Goal: Transaction & Acquisition: Subscribe to service/newsletter

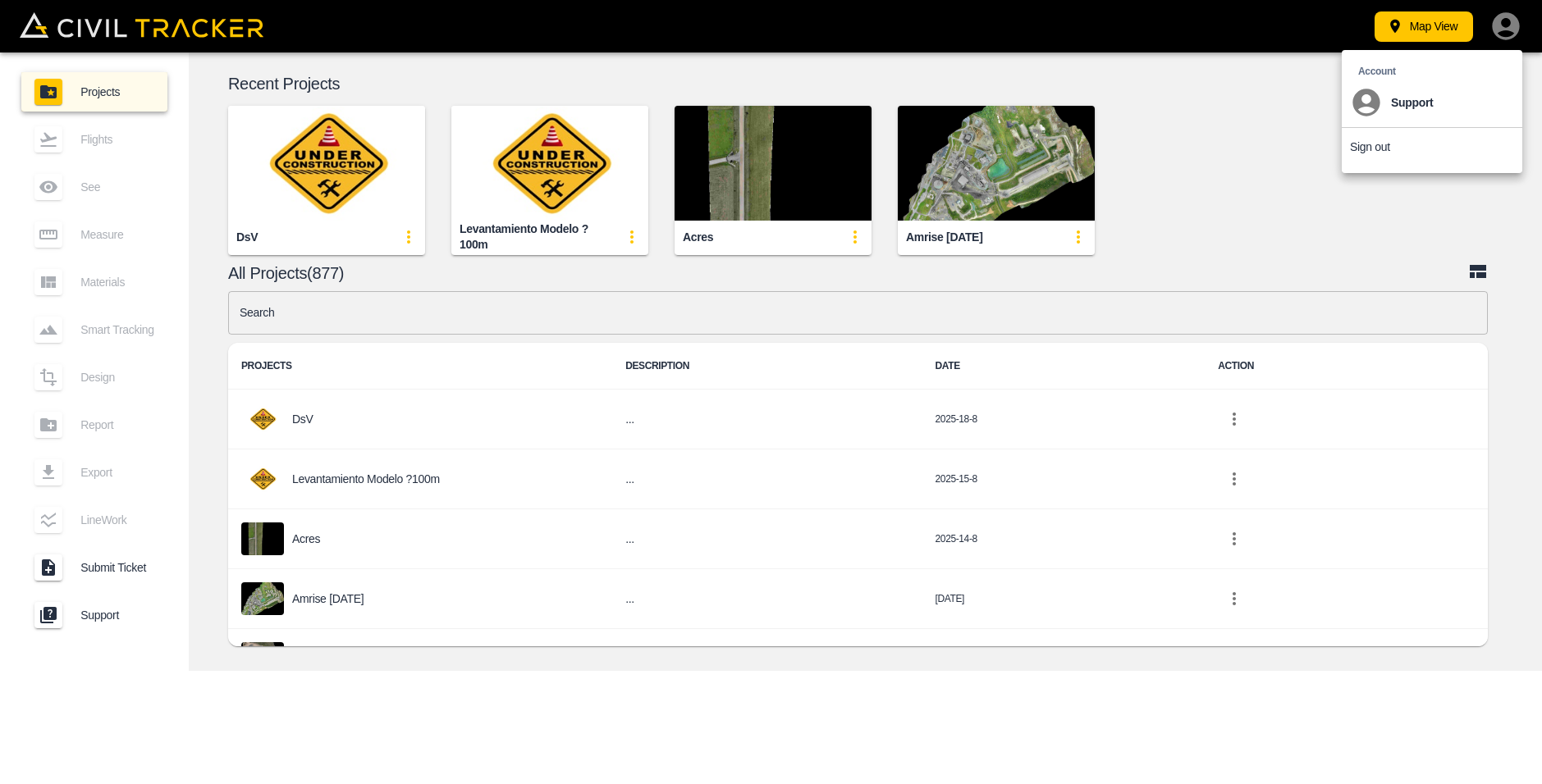
click at [1402, 140] on li "Sign out" at bounding box center [1432, 147] width 180 height 37
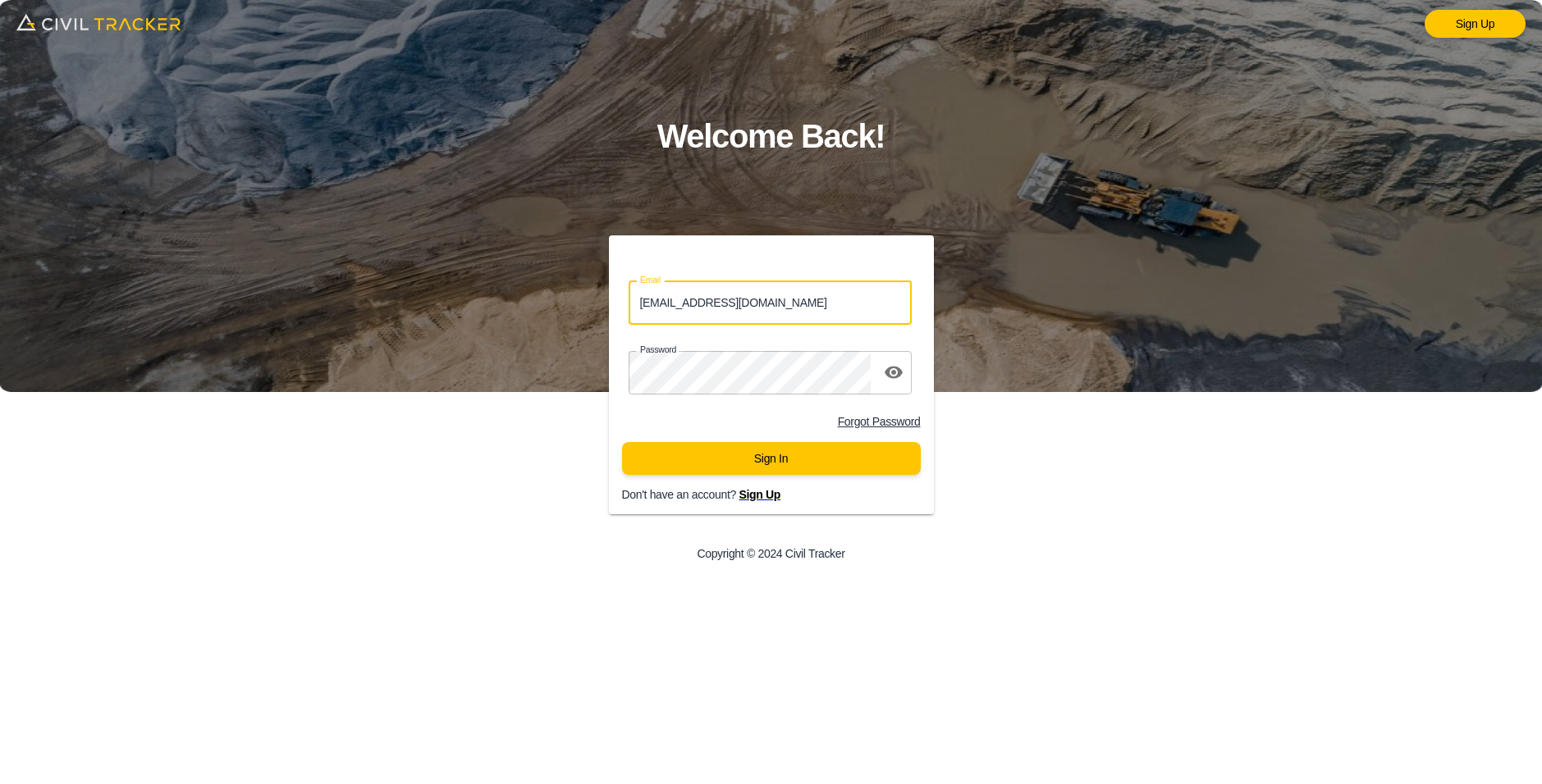
drag, startPoint x: 777, startPoint y: 307, endPoint x: 573, endPoint y: 299, distance: 204.2
click at [573, 299] on div "Email support@civiltracker.xyz Email Password password Forgot Password Sign In …" at bounding box center [771, 406] width 617 height 342
paste input "jason.dewit@graham.ca"
type input "jason.dewit@graham.ca"
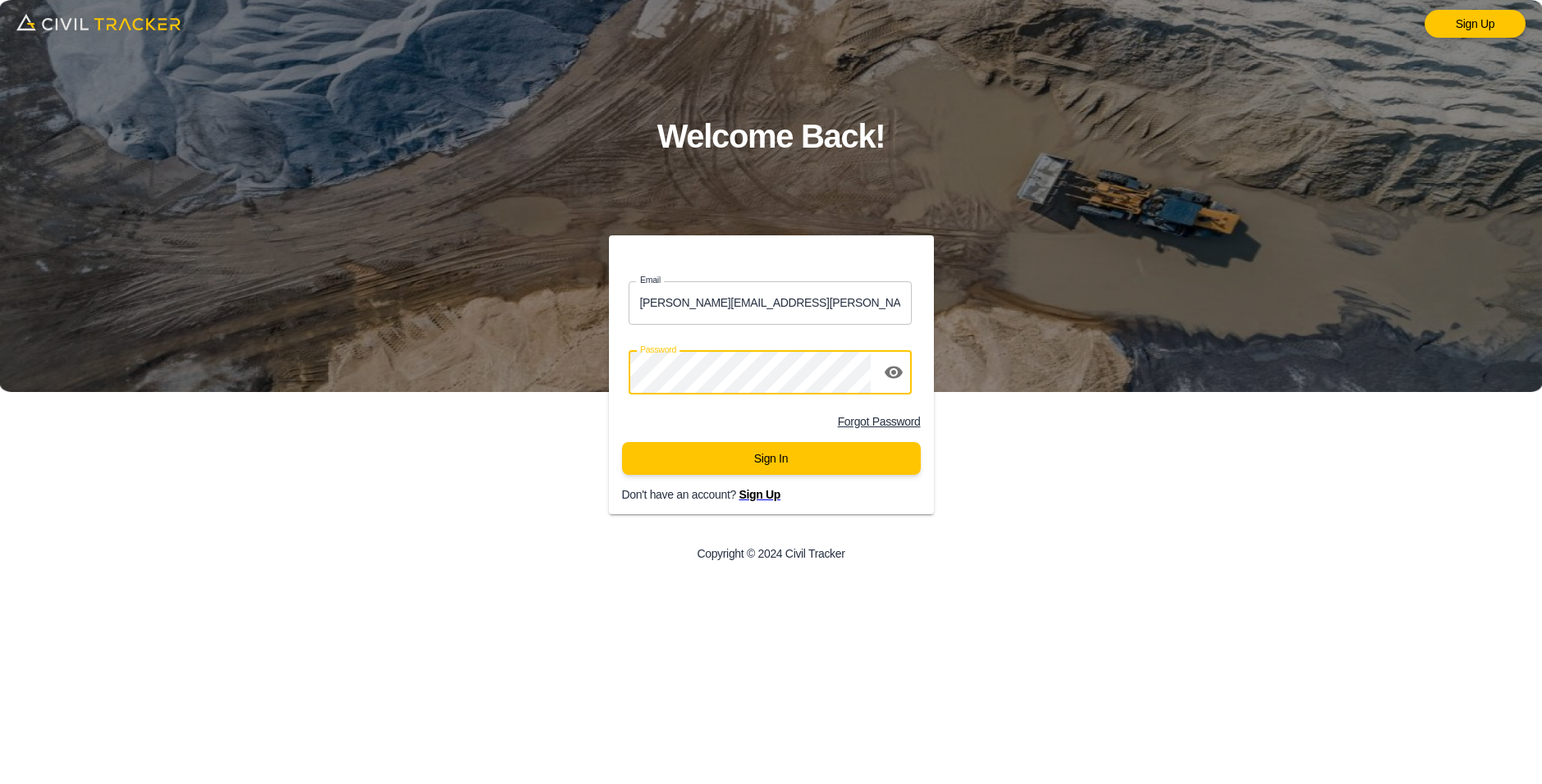
click at [609, 374] on div "Password password" at bounding box center [771, 372] width 325 height 56
click at [899, 369] on icon "toggle password visibility" at bounding box center [894, 372] width 18 height 12
click at [894, 372] on icon "toggle password visibility" at bounding box center [894, 373] width 18 height 16
click at [893, 369] on icon "toggle password visibility" at bounding box center [894, 372] width 20 height 20
click at [894, 369] on icon "toggle password visibility" at bounding box center [894, 372] width 20 height 20
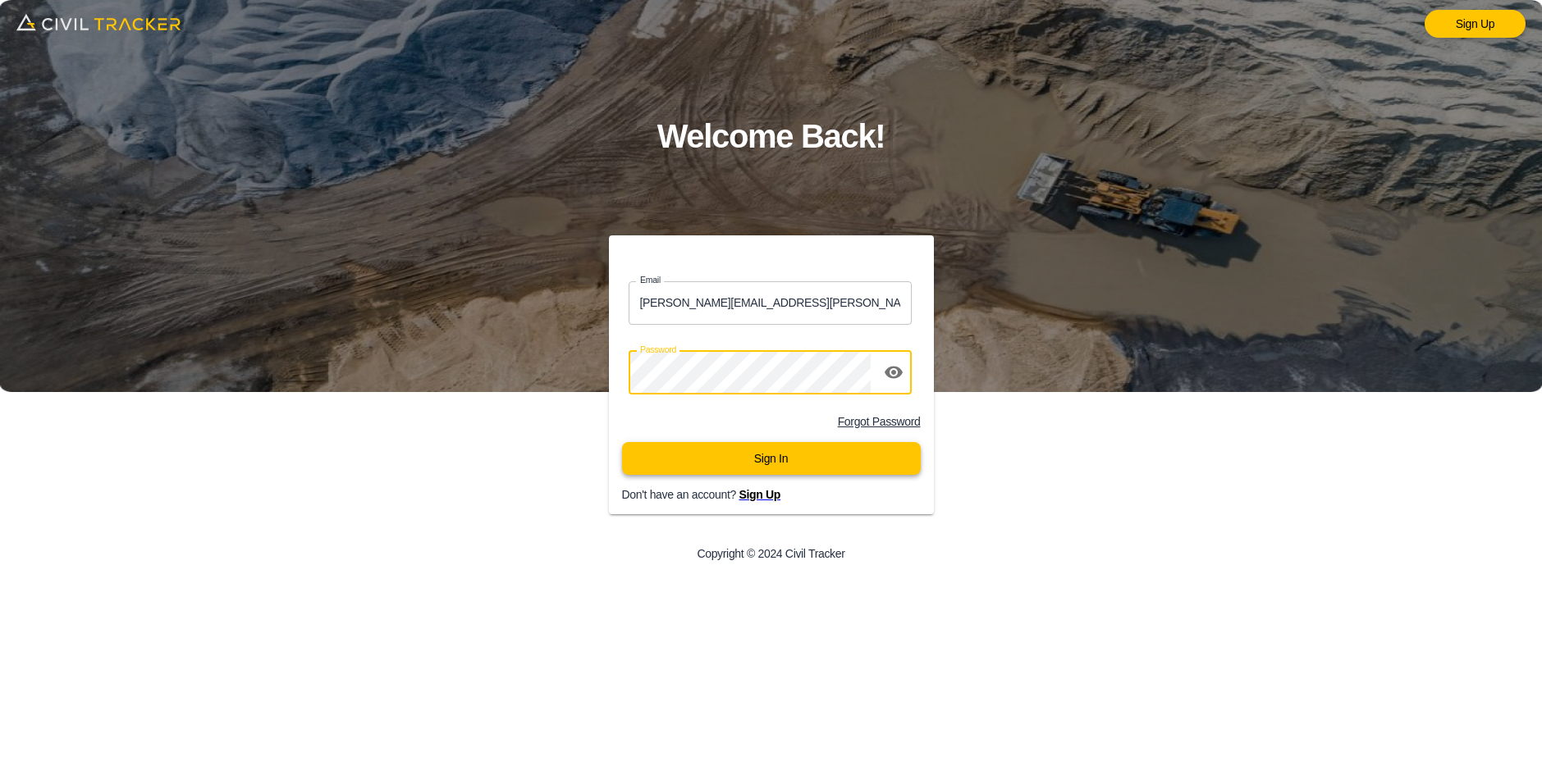
click at [812, 469] on button "Sign In" at bounding box center [771, 458] width 299 height 33
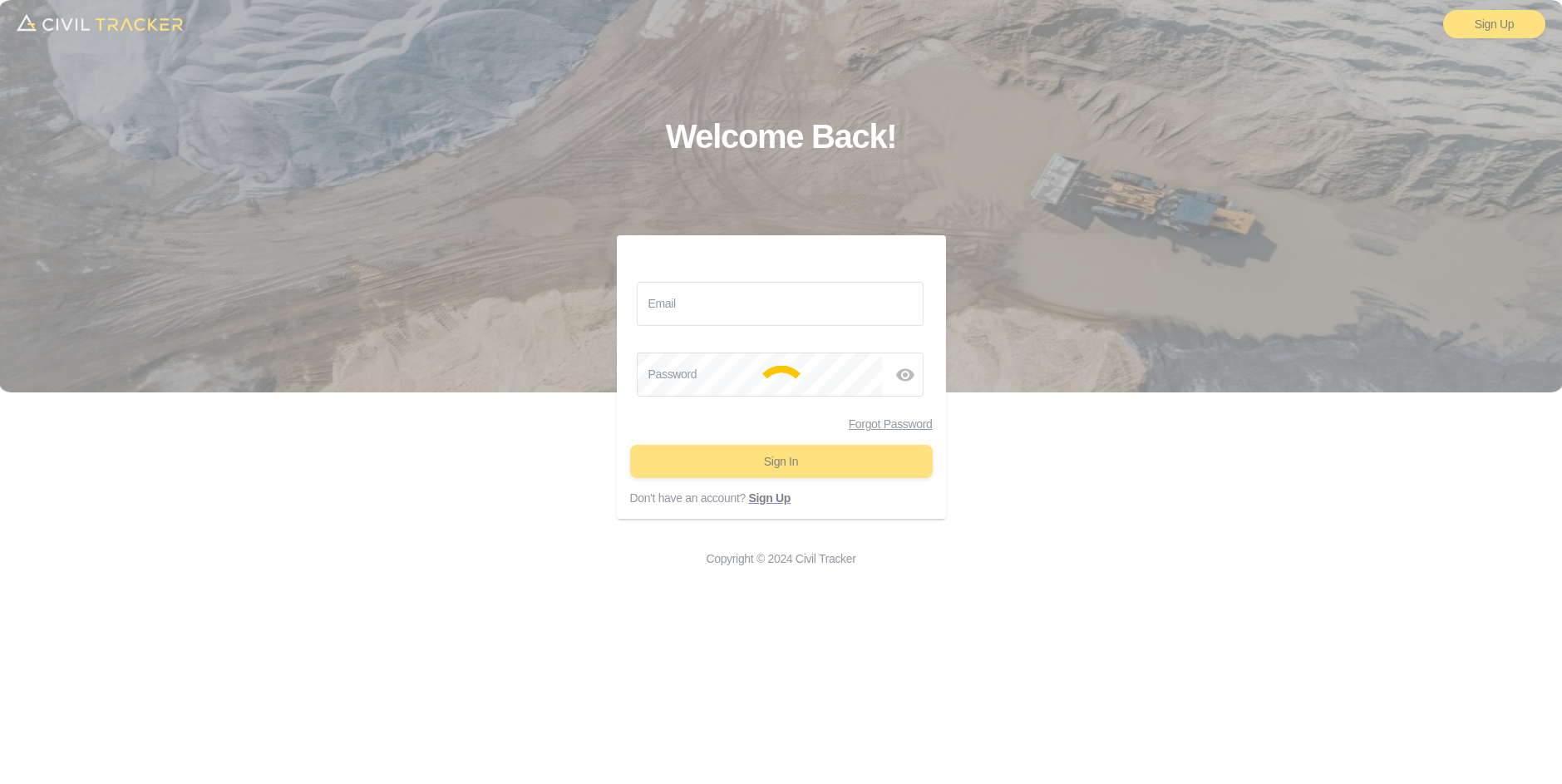
type input "support@civiltracker.xyz"
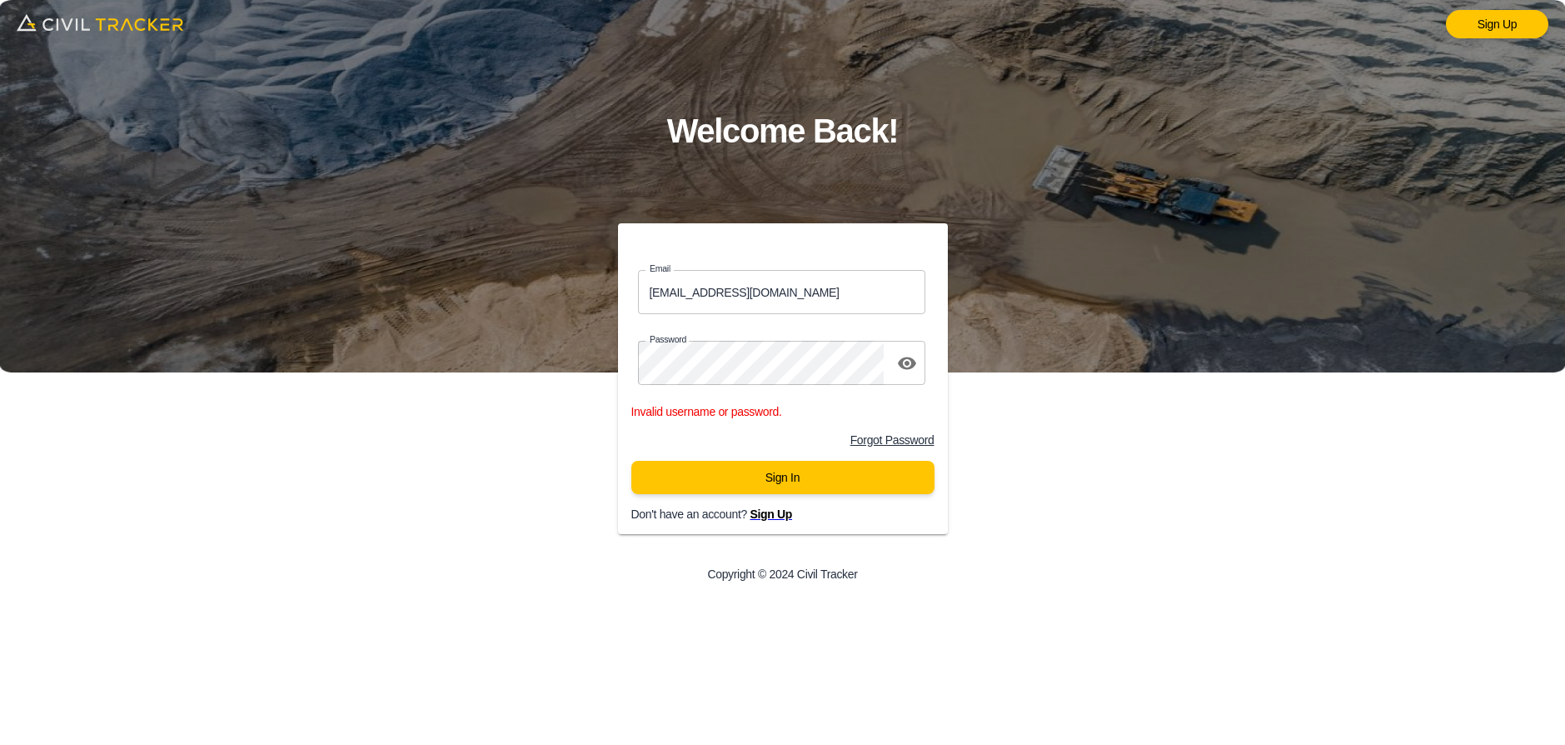
drag, startPoint x: 836, startPoint y: 414, endPoint x: 831, endPoint y: 325, distance: 89.3
click at [836, 414] on p "Invalid username or password." at bounding box center [782, 411] width 303 height 13
drag, startPoint x: 778, startPoint y: 296, endPoint x: 561, endPoint y: 292, distance: 217.5
click at [561, 292] on div "Email support@civiltracker.xyz Email Password password Invalid username or pass…" at bounding box center [783, 410] width 626 height 374
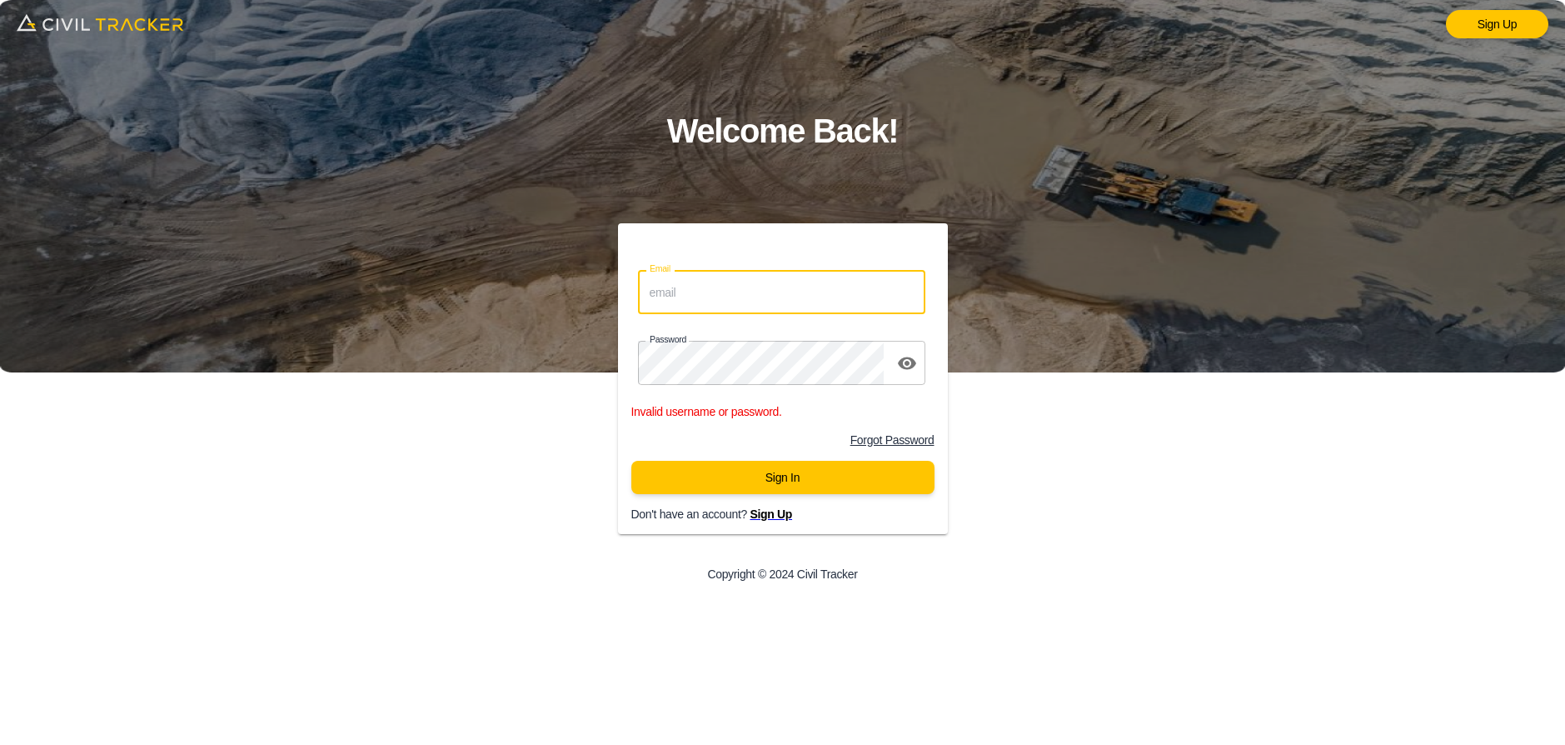
click at [783, 420] on div "Forgot Password" at bounding box center [776, 433] width 343 height 28
click at [772, 510] on span "Sign Up" at bounding box center [771, 513] width 42 height 13
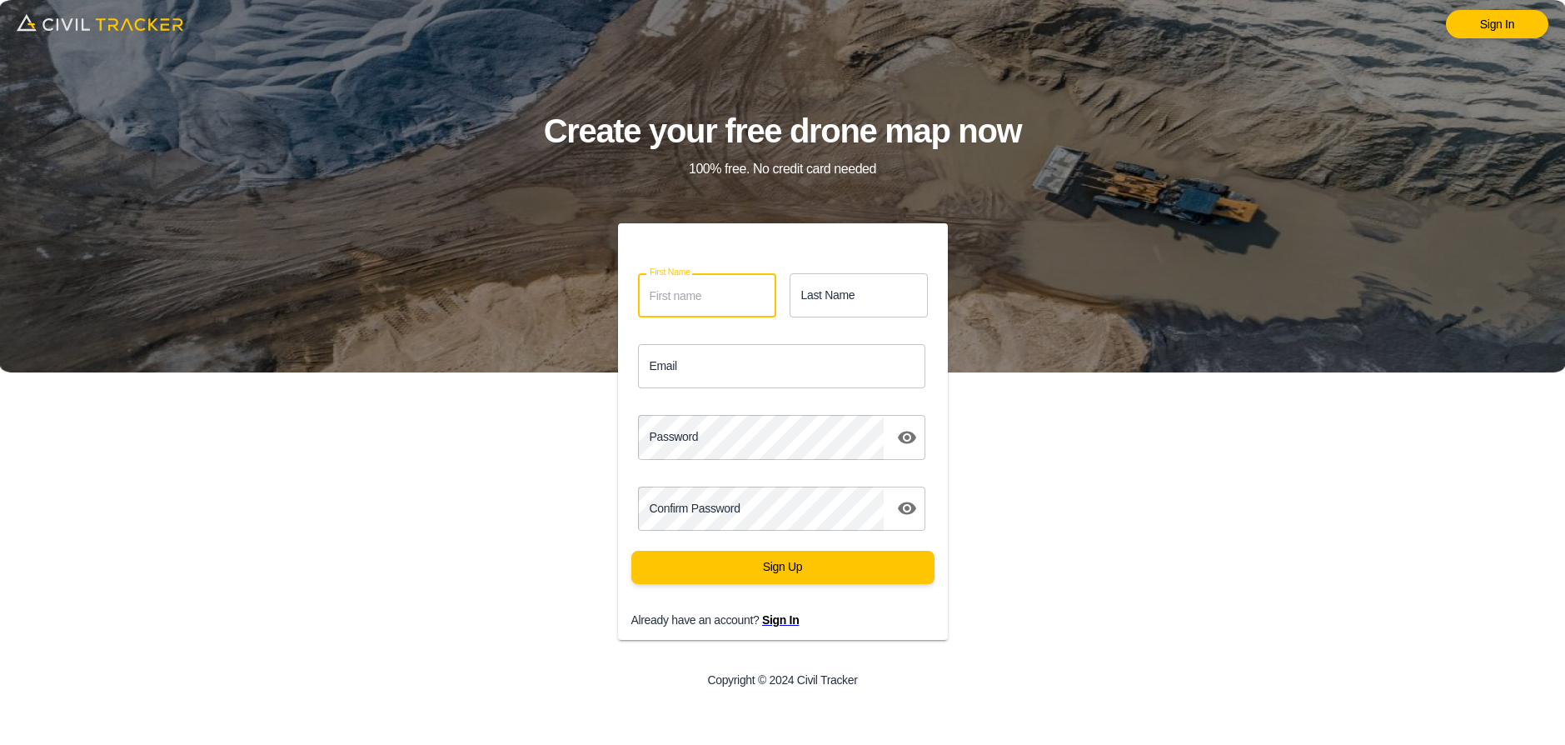
click at [682, 302] on input "First Name" at bounding box center [707, 295] width 138 height 44
type input "Jason"
click at [871, 296] on input "Last Name" at bounding box center [859, 295] width 138 height 44
type input "Dewit"
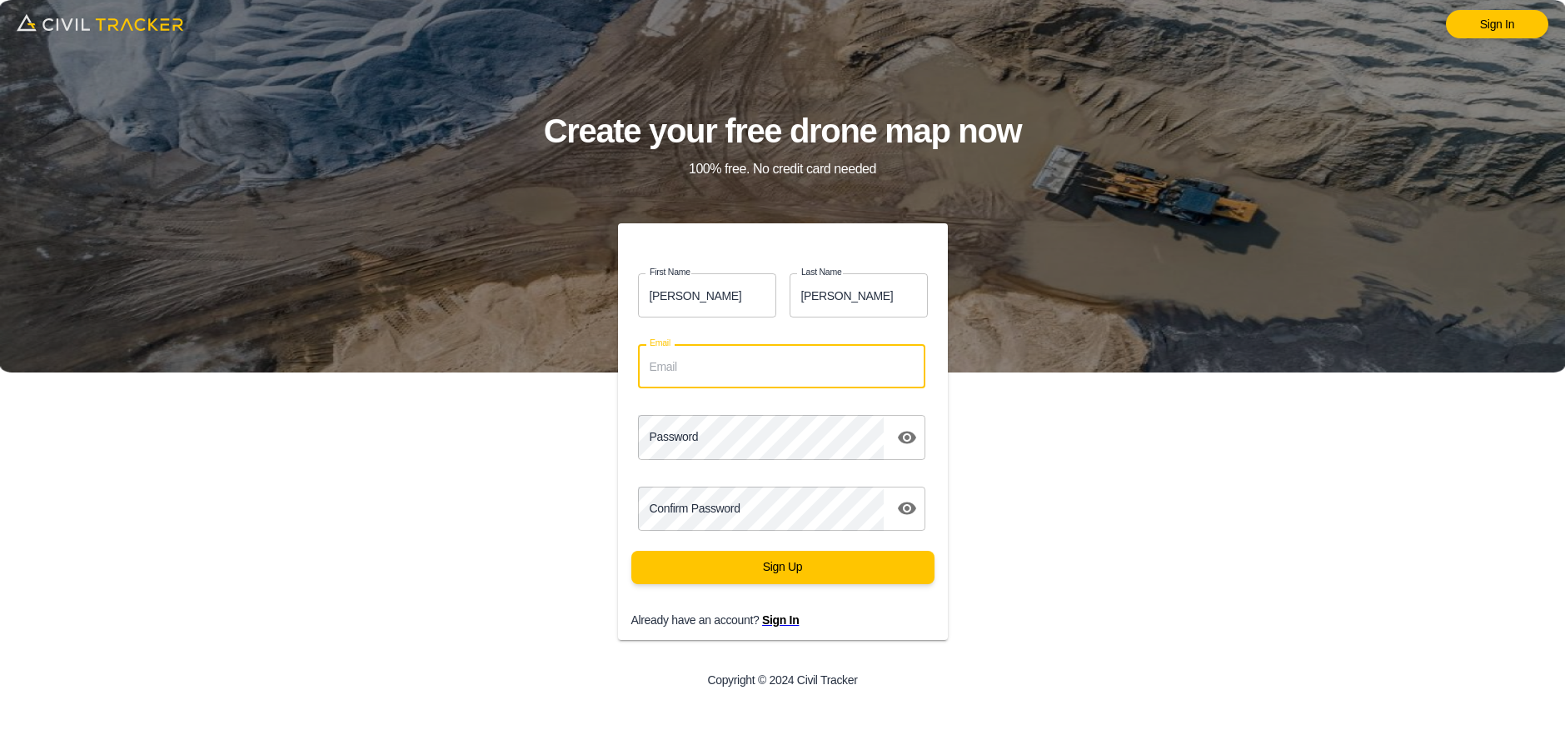
click at [706, 367] on input "Email" at bounding box center [782, 366] width 288 height 44
paste input "jason.dewit@graham.ca"
type input "jason.dewit@graham.ca"
click at [691, 397] on div "Password Password1" at bounding box center [776, 430] width 343 height 71
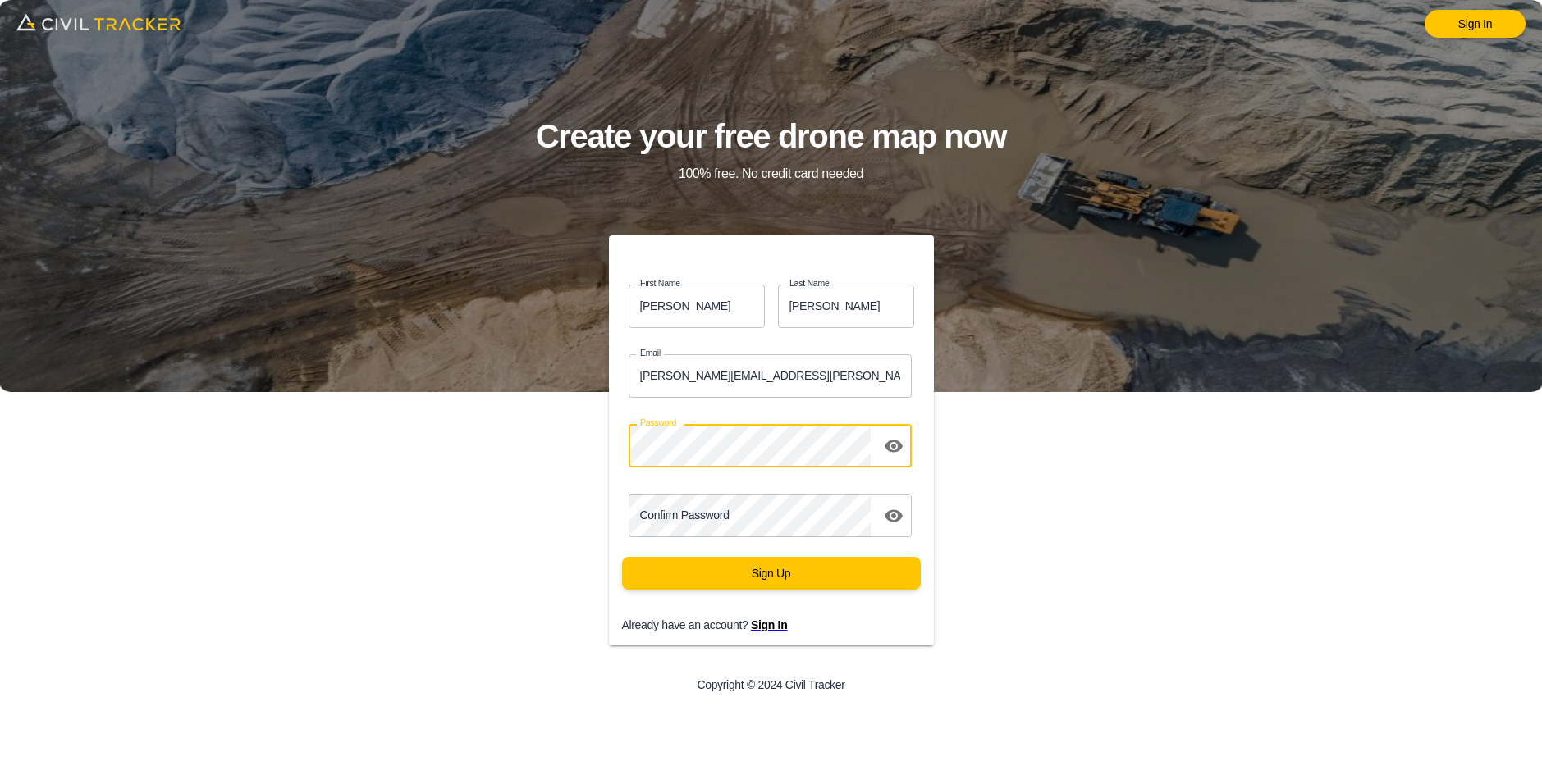
click at [898, 446] on icon "toggle password visibility" at bounding box center [894, 446] width 20 height 20
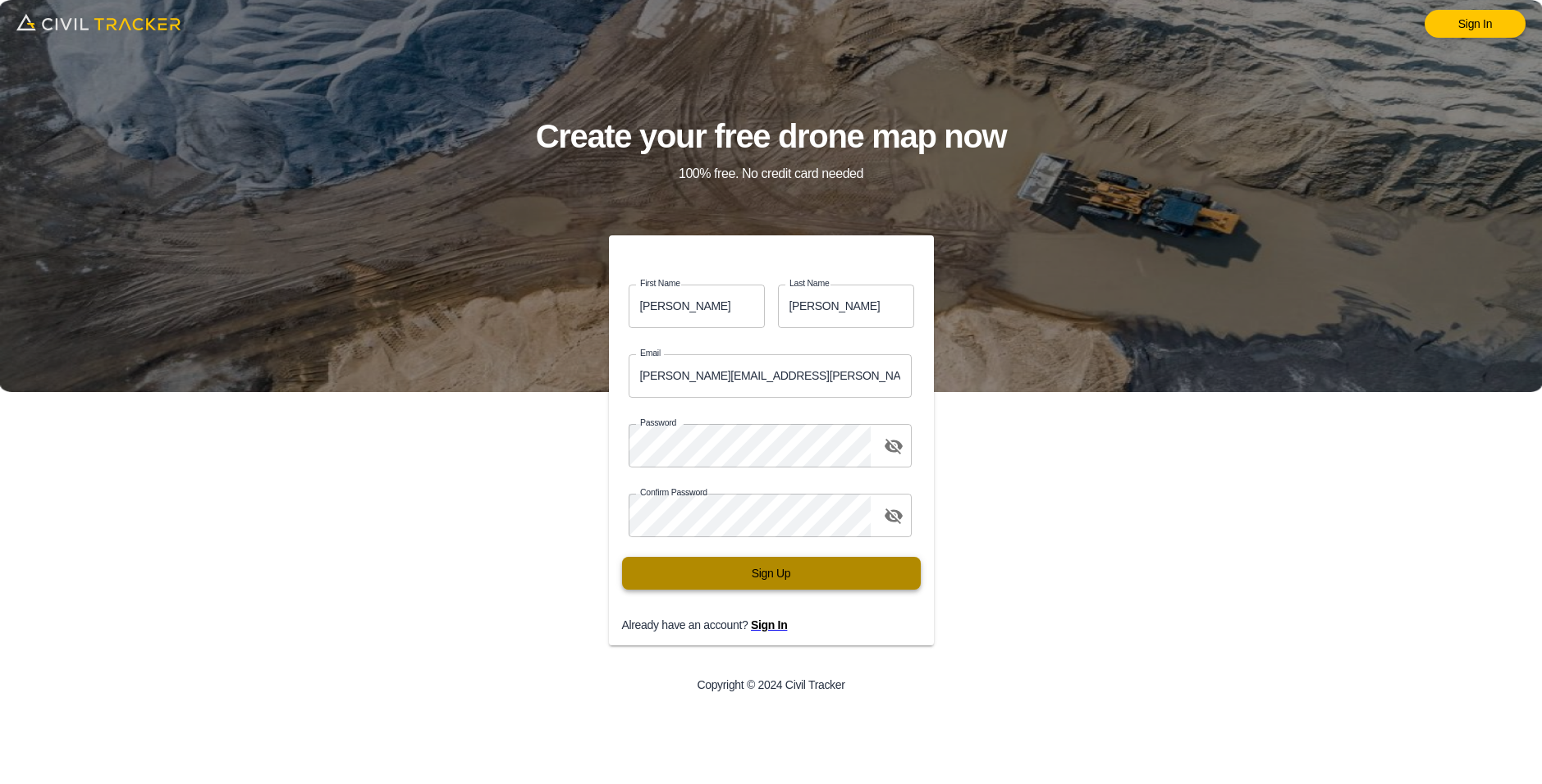
click at [758, 569] on button "Sign Up" at bounding box center [771, 573] width 299 height 33
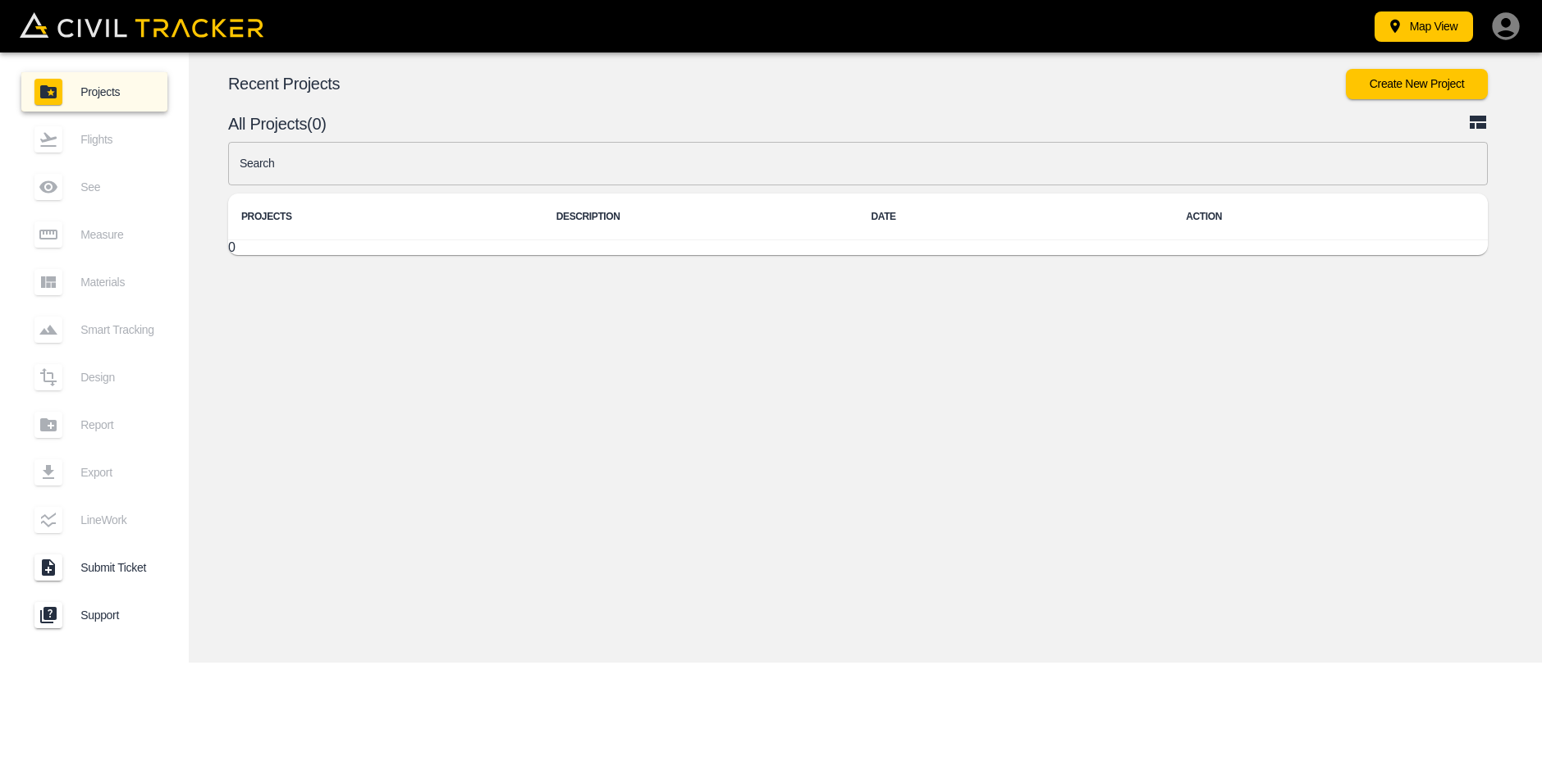
click at [1499, 26] on icon "button" at bounding box center [1506, 25] width 27 height 27
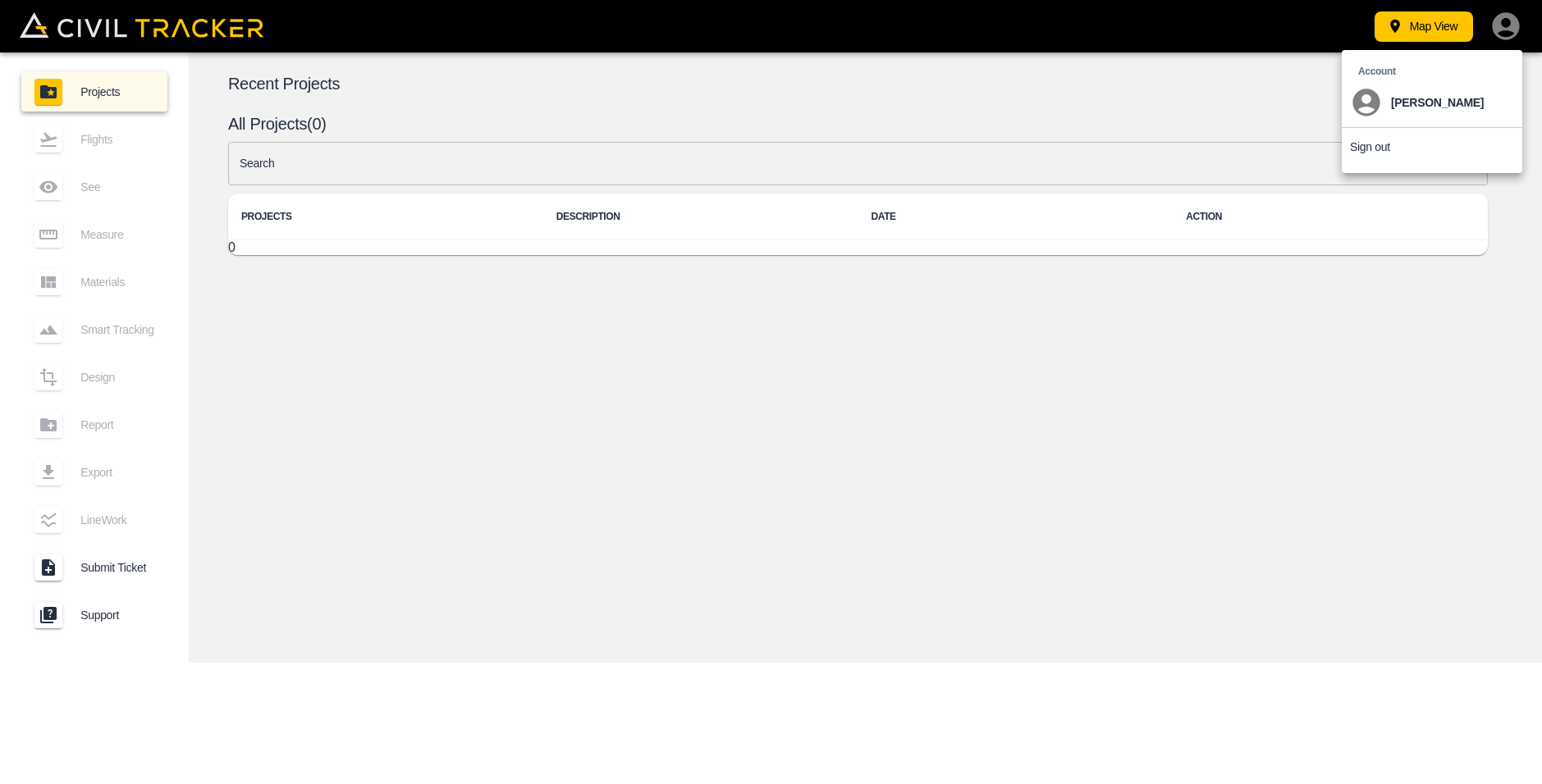
click at [1442, 142] on li "Sign out" at bounding box center [1432, 147] width 180 height 37
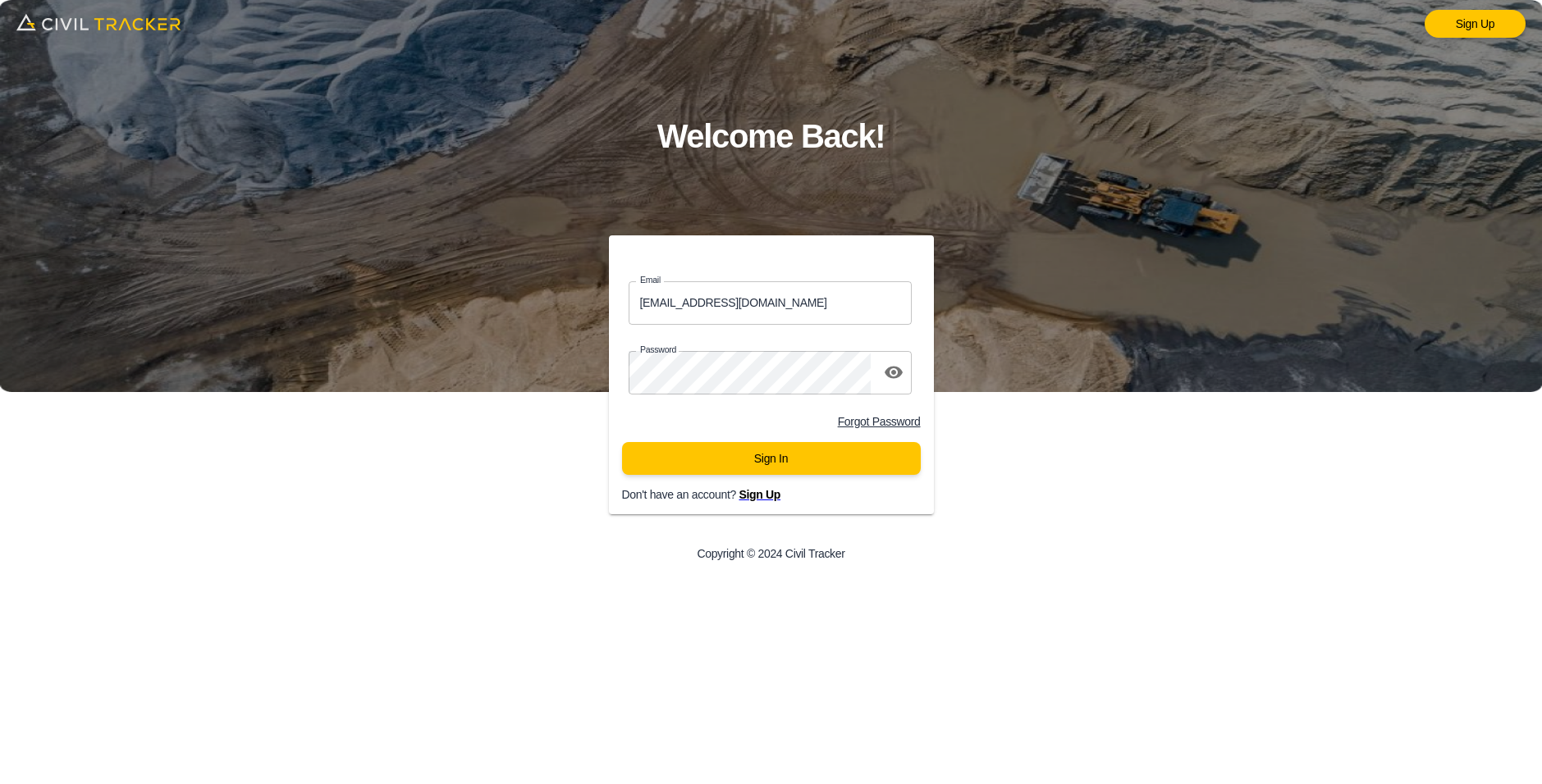
click at [752, 499] on span "Sign Up" at bounding box center [760, 494] width 41 height 13
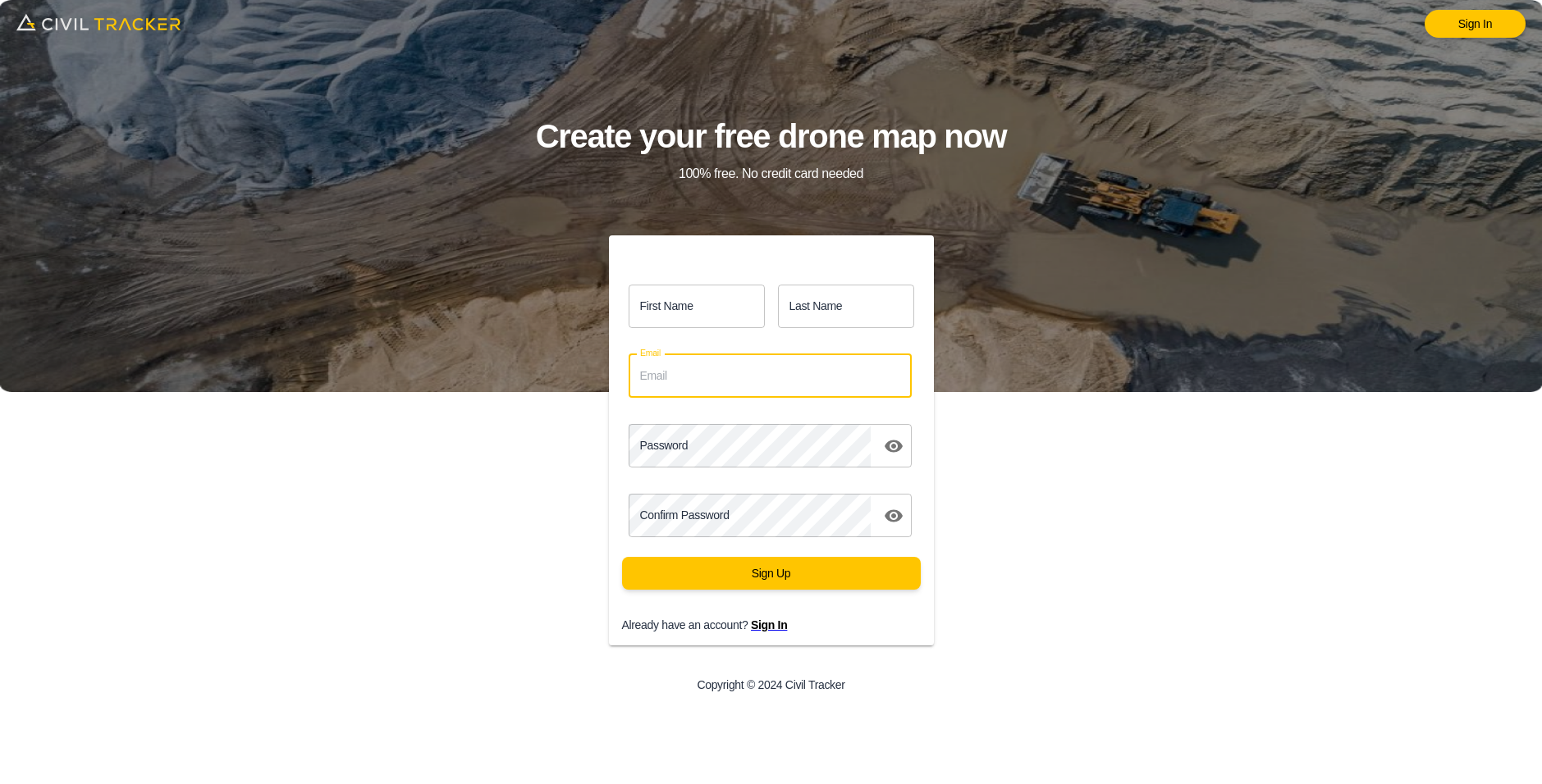
click at [680, 372] on input "Email" at bounding box center [771, 376] width 284 height 43
paste input "justin.grenier@graham.ca"
type input "justin.grenier@graham.ca"
click at [677, 311] on input "First Name" at bounding box center [697, 306] width 136 height 43
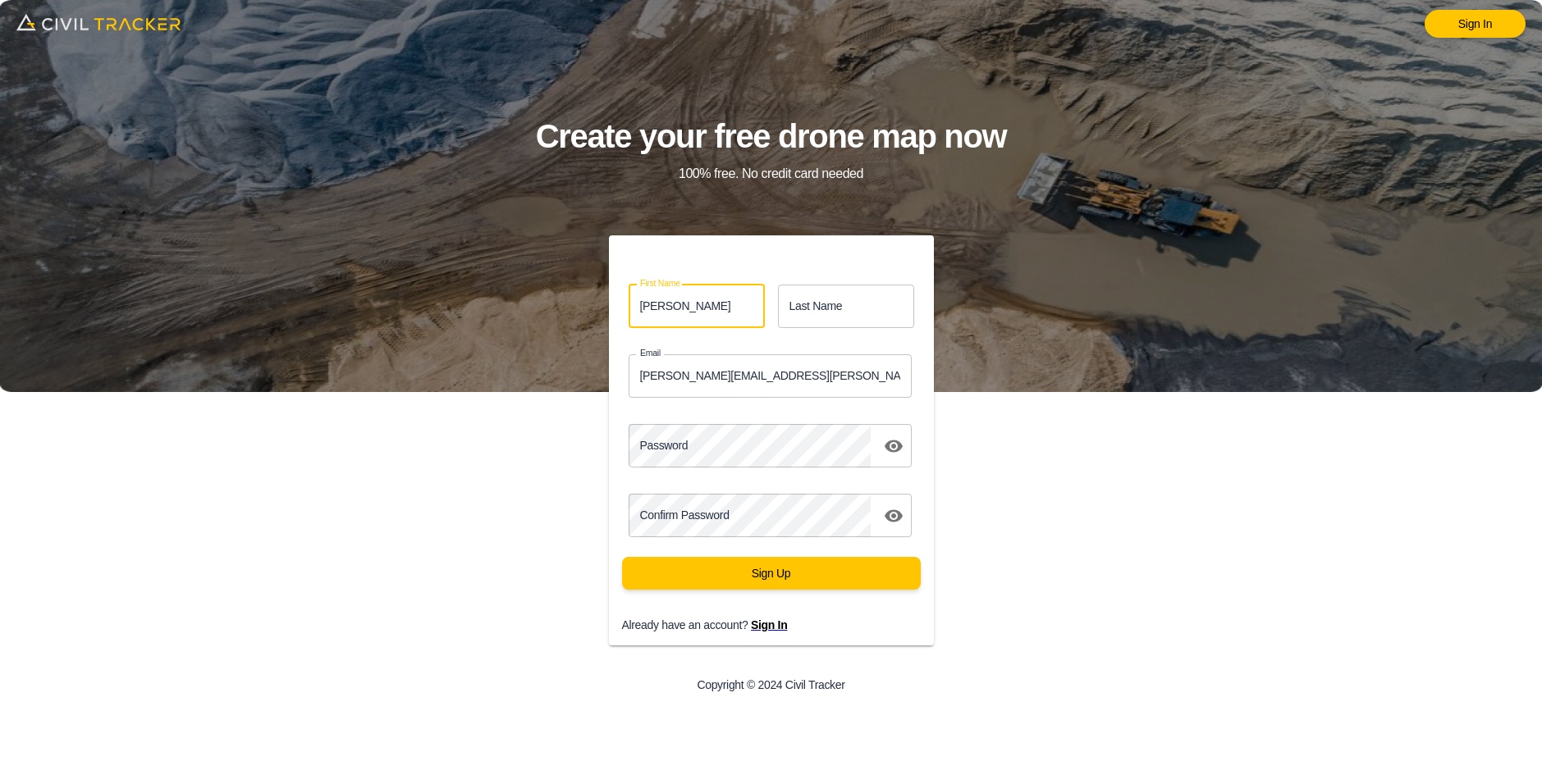
type input "Justin"
click at [839, 314] on input "Last Name" at bounding box center [846, 306] width 136 height 43
type input "Grenier"
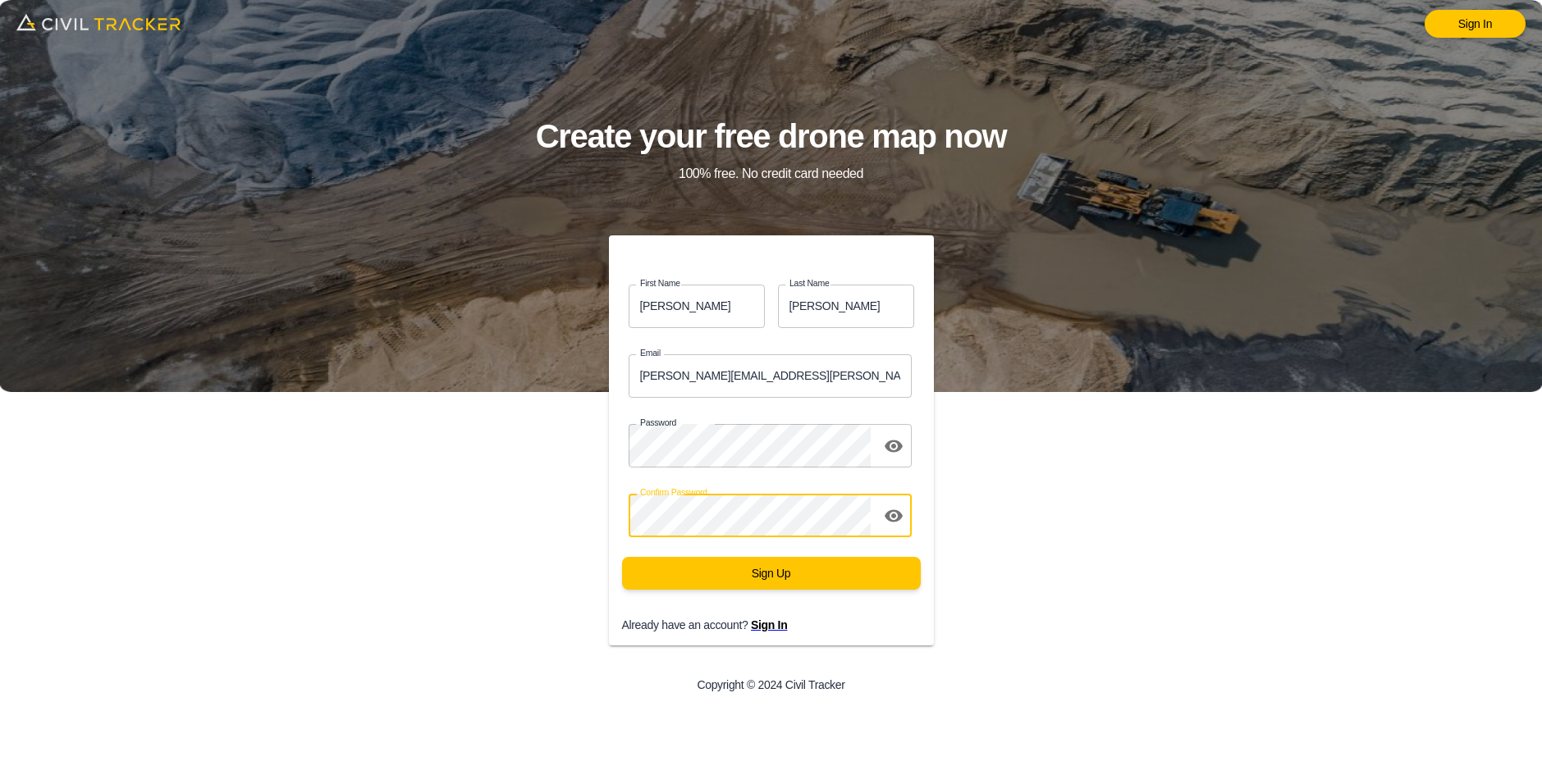
click at [1101, 520] on div "Sign In Create your free drone map now 100% free. No credit card needed First N…" at bounding box center [771, 392] width 1542 height 784
click at [887, 517] on icon "toggle password visibility" at bounding box center [894, 515] width 18 height 12
click at [885, 448] on icon "toggle password visibility" at bounding box center [894, 446] width 20 height 20
click at [895, 443] on icon "toggle password visibility" at bounding box center [894, 446] width 20 height 20
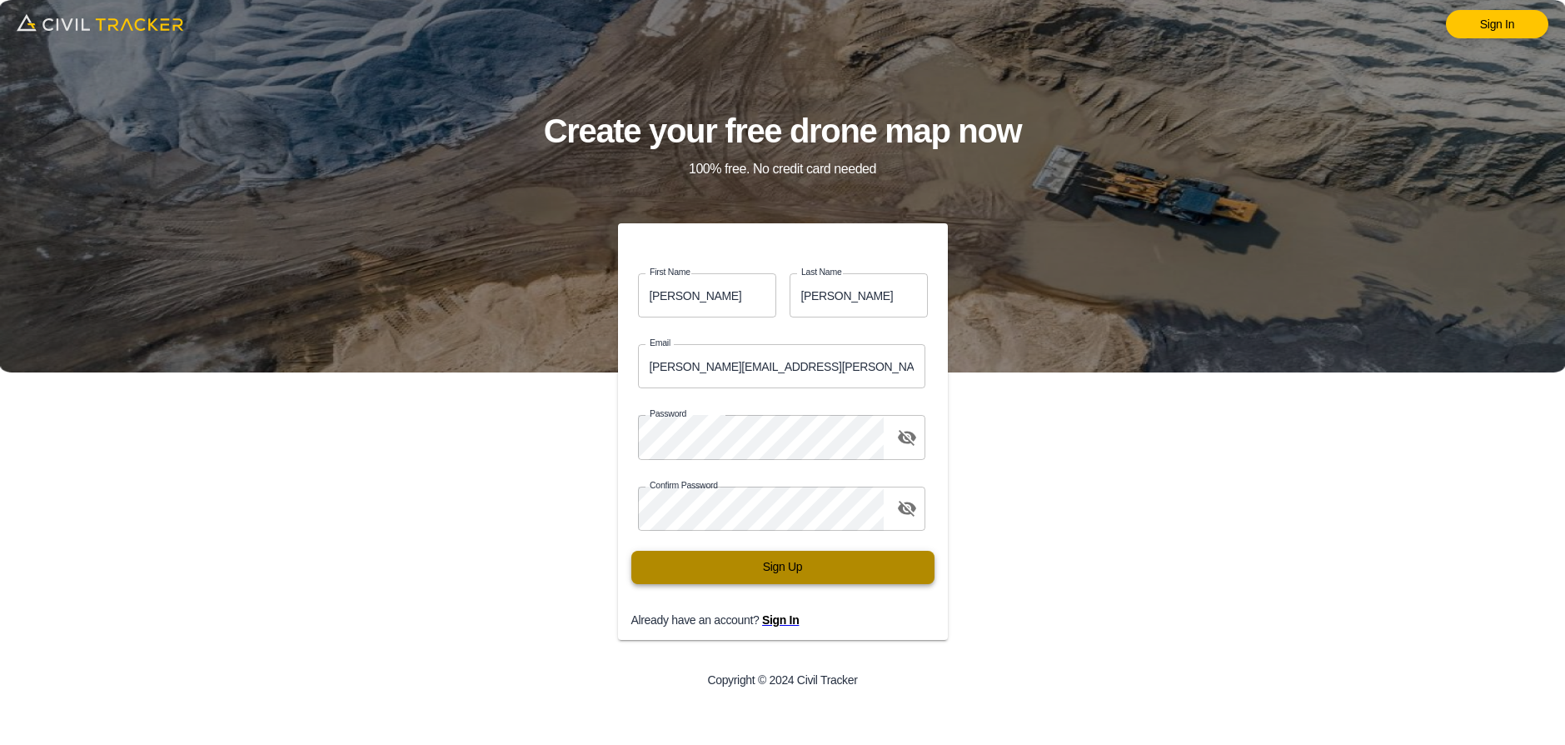
click at [793, 577] on button "Sign Up" at bounding box center [782, 567] width 303 height 33
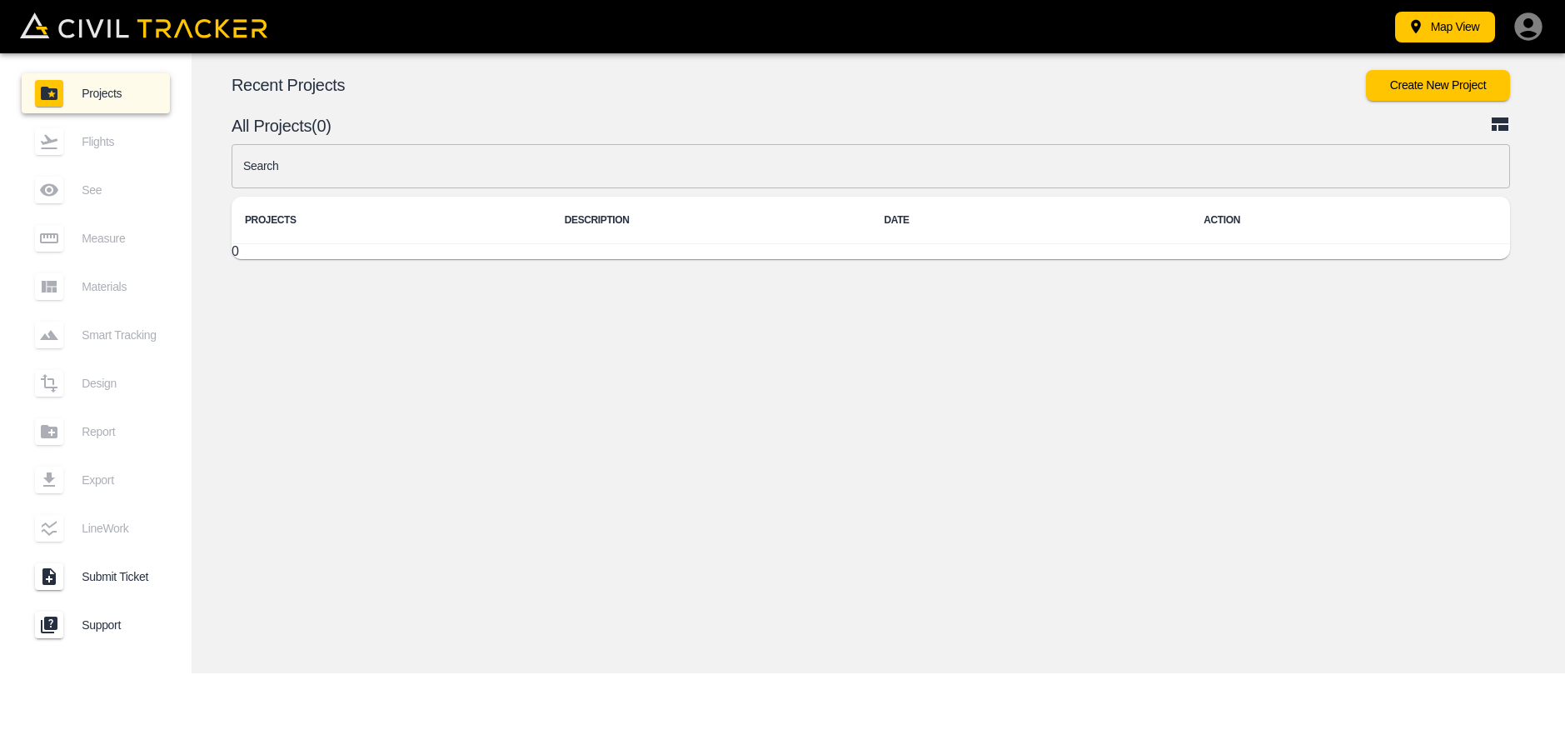
click at [1543, 19] on div "Map View" at bounding box center [782, 26] width 1565 height 53
click at [1541, 23] on icon "button" at bounding box center [1528, 25] width 27 height 27
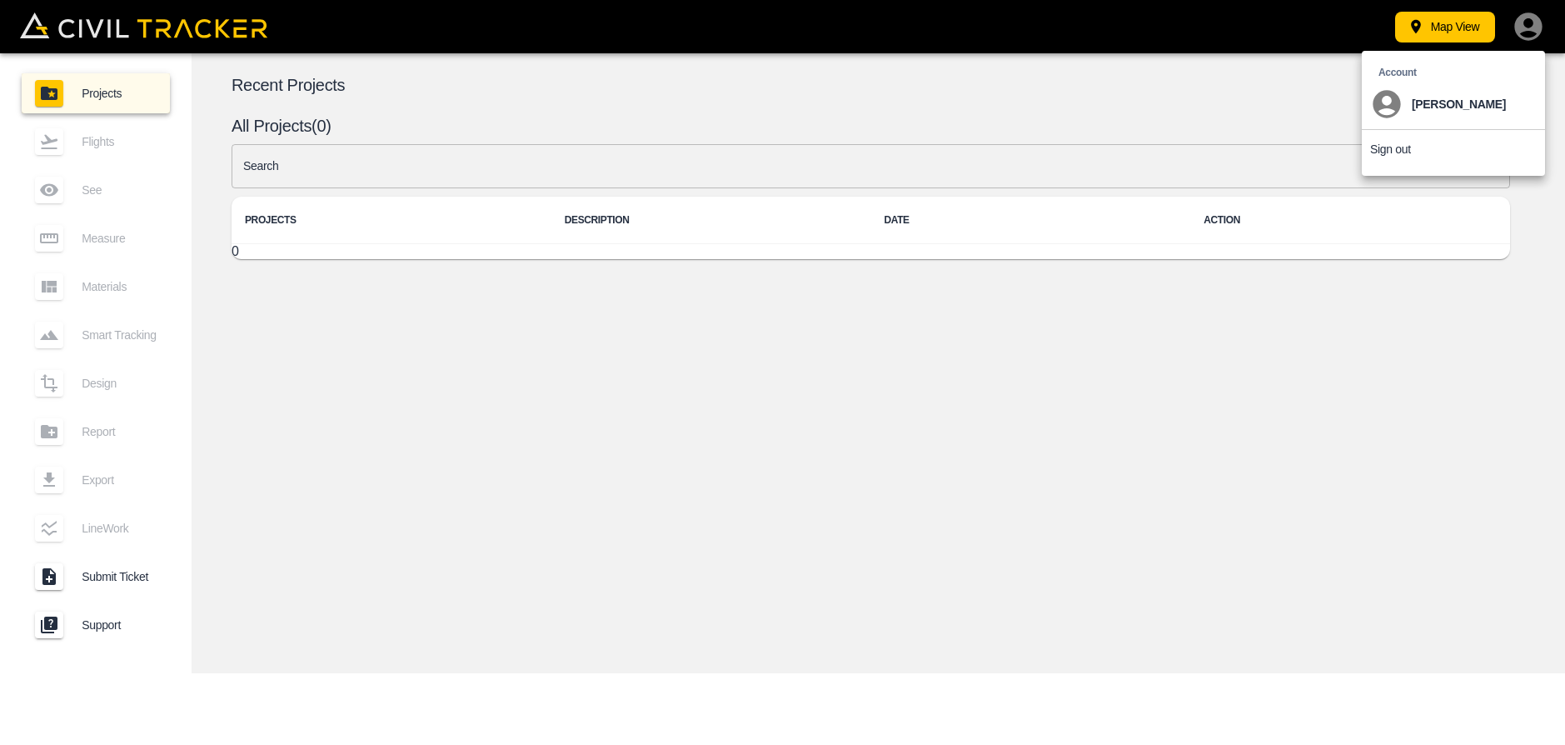
click at [1443, 142] on li "Sign out" at bounding box center [1453, 149] width 183 height 38
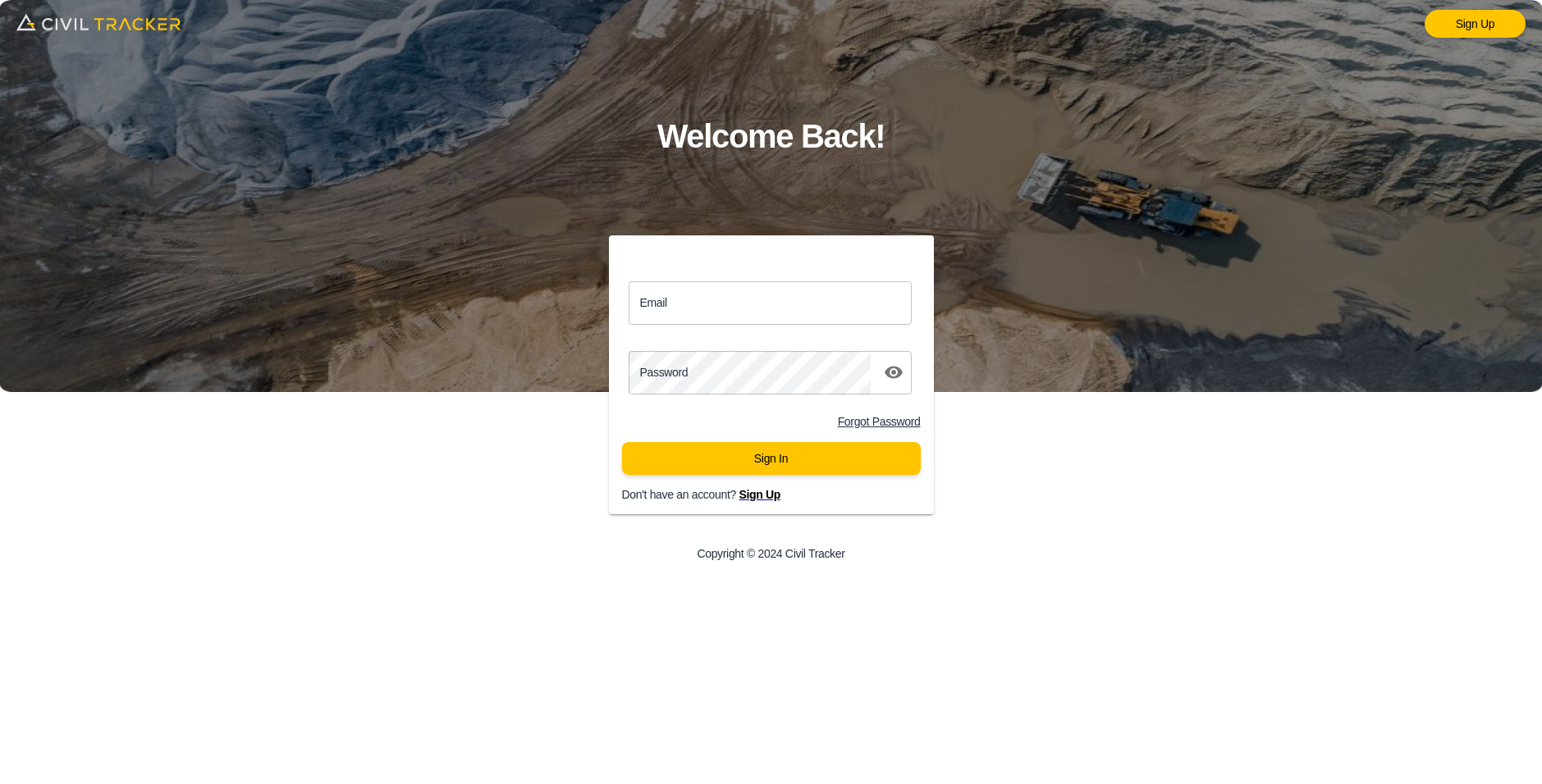
type input "[EMAIL_ADDRESS][DOMAIN_NAME]"
click at [770, 499] on span "Sign Up" at bounding box center [760, 494] width 41 height 13
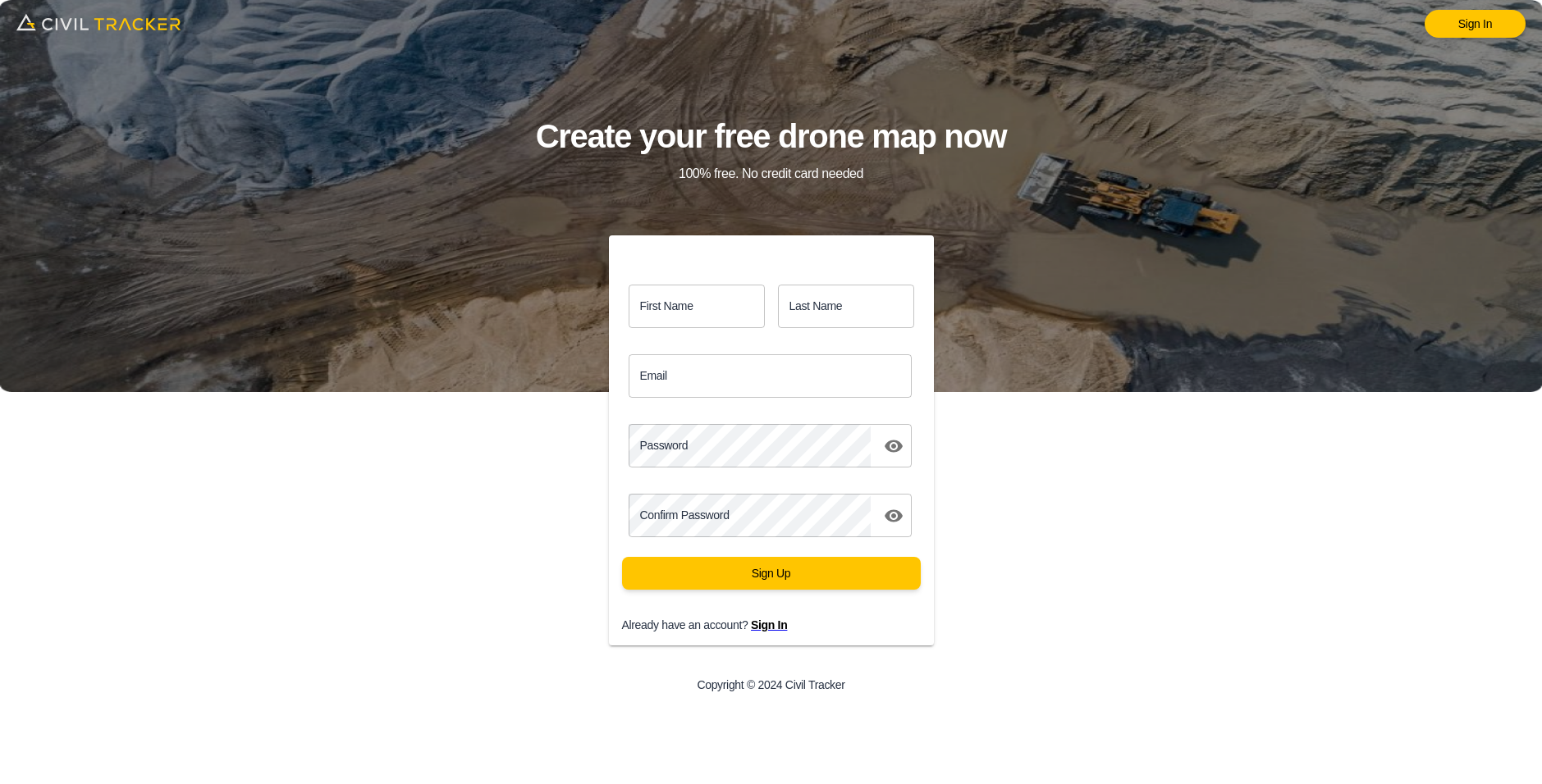
click at [695, 370] on input "Email" at bounding box center [771, 376] width 284 height 43
paste input "matthew.burgess@graham.ca"
type input "matthew.burgess@graham.ca"
click at [694, 321] on input "First Name" at bounding box center [697, 306] width 136 height 43
type input "Matthew"
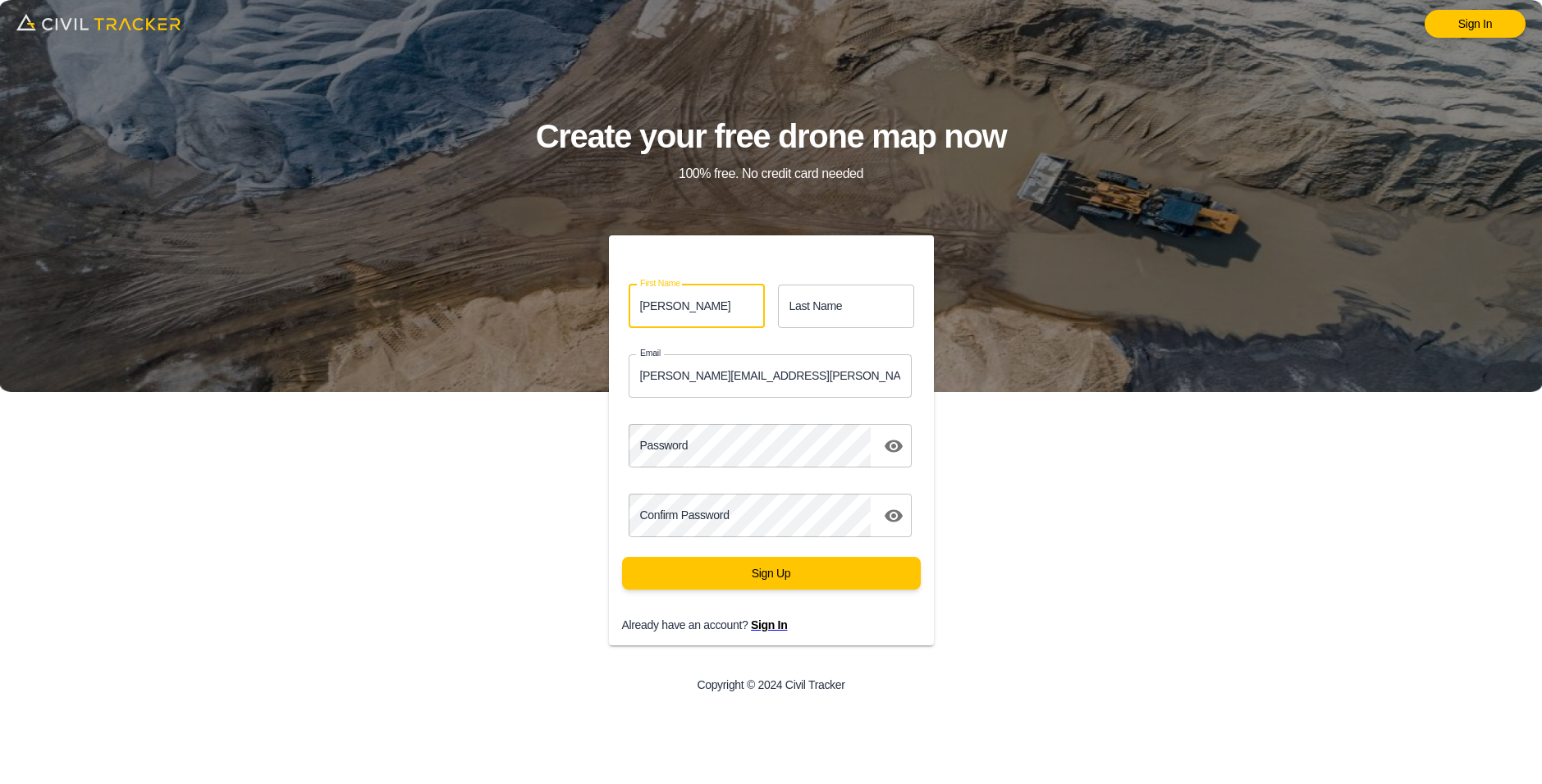
click at [840, 302] on input "Last Name" at bounding box center [846, 306] width 136 height 43
type input "Burgess"
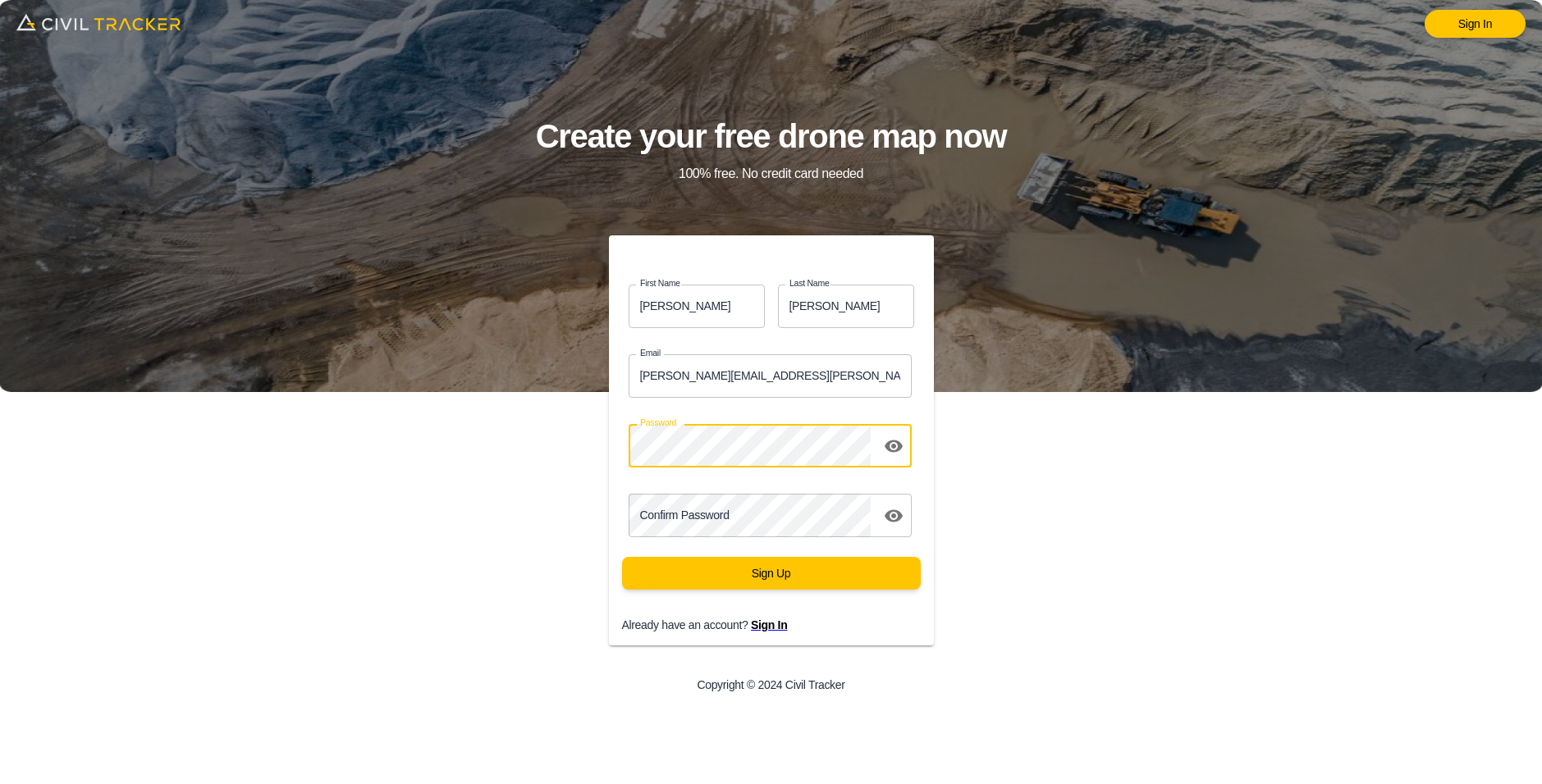
click at [897, 450] on icon "toggle password visibility" at bounding box center [894, 446] width 18 height 12
click at [563, 447] on div "First Name Matthew first_name Last Name Burgess last_name Email matthew.burgess…" at bounding box center [771, 472] width 617 height 473
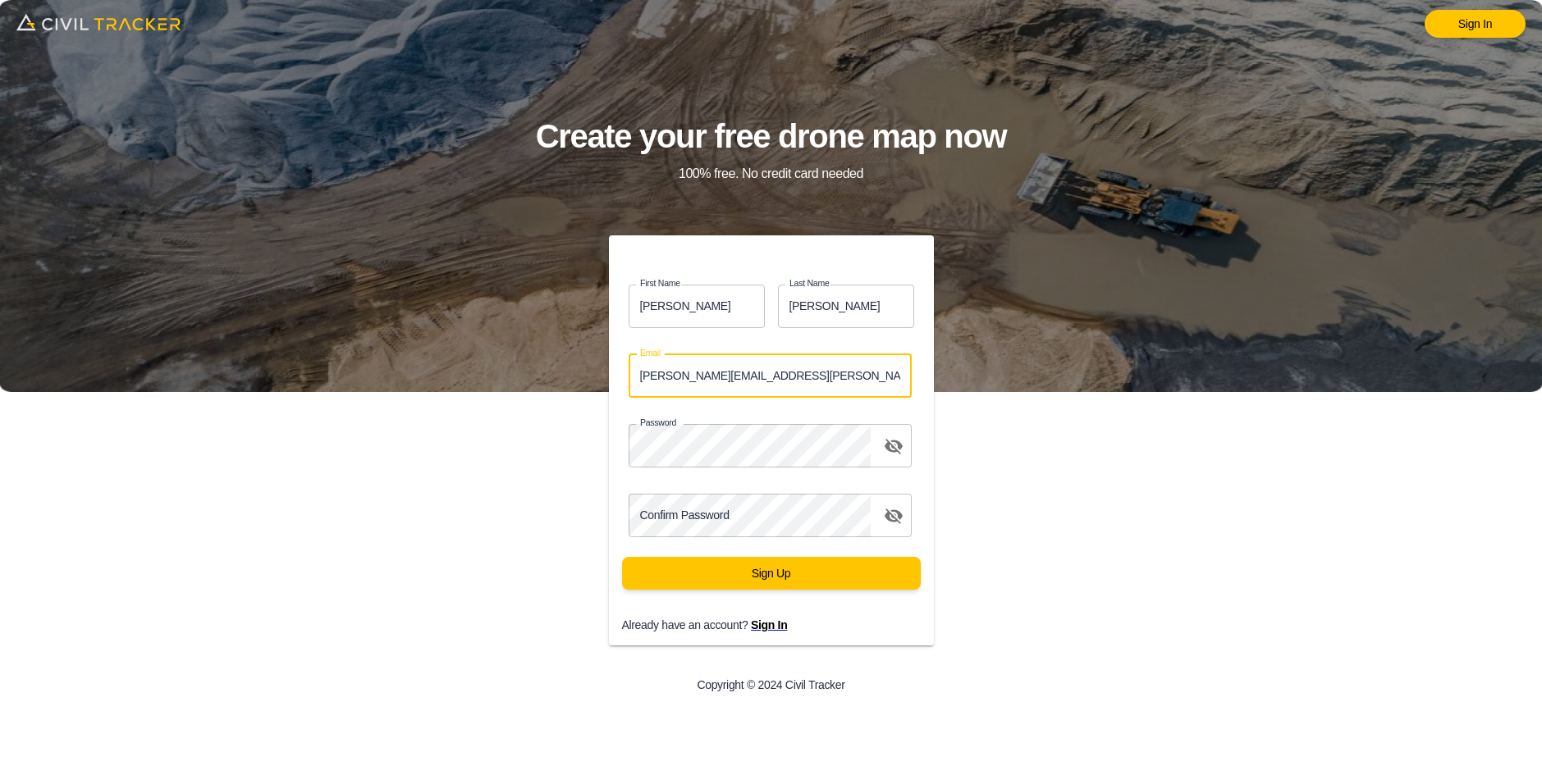
click at [808, 375] on input "matthew.burgess@graham.ca" at bounding box center [771, 376] width 284 height 43
drag, startPoint x: 819, startPoint y: 374, endPoint x: 587, endPoint y: 394, distance: 232.9
click at [587, 394] on div "First Name Matthew first_name Last Name Burgess last_name Email matthew.burgess…" at bounding box center [771, 472] width 617 height 473
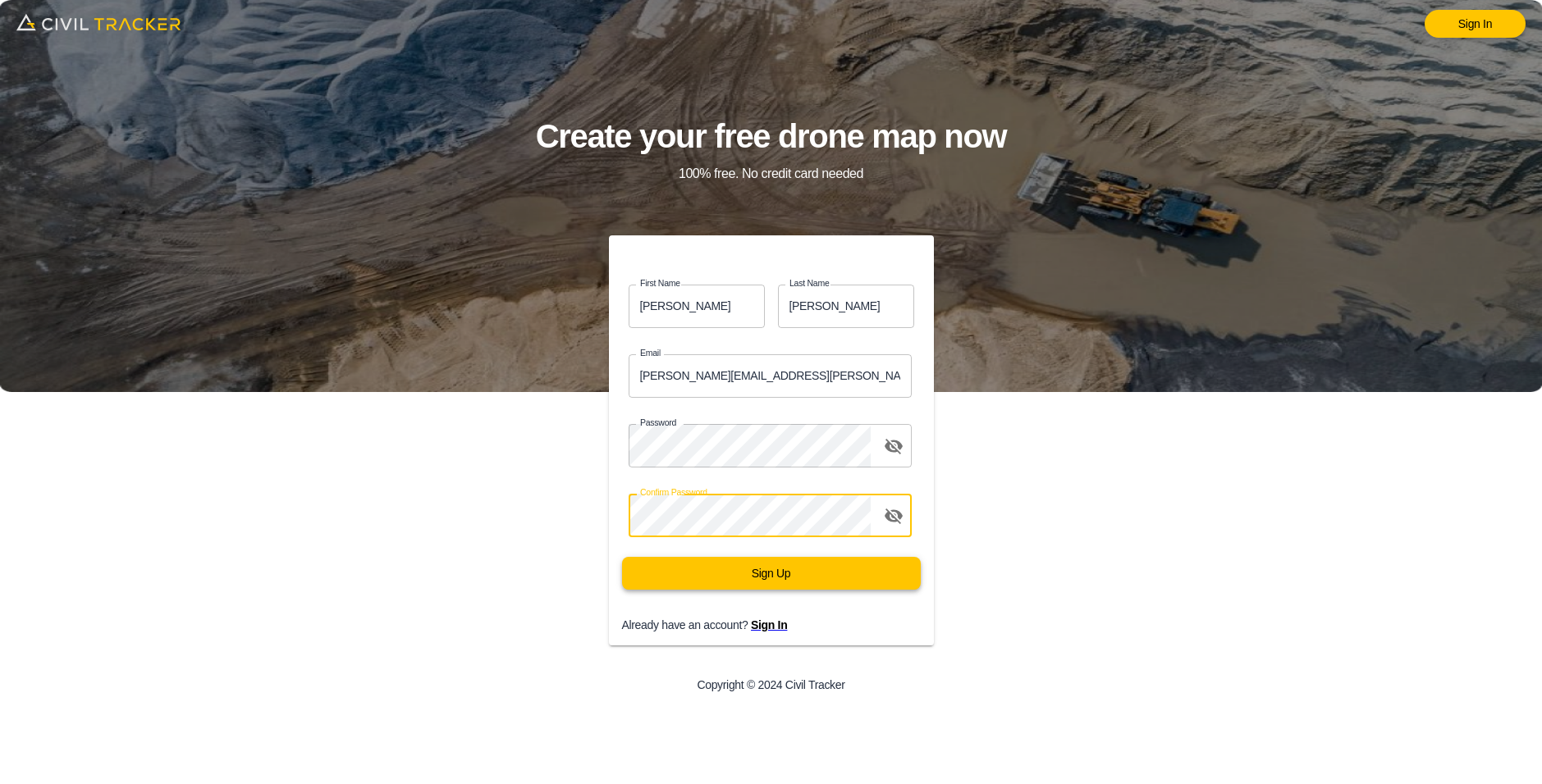
click at [775, 565] on button "Sign Up" at bounding box center [771, 573] width 299 height 33
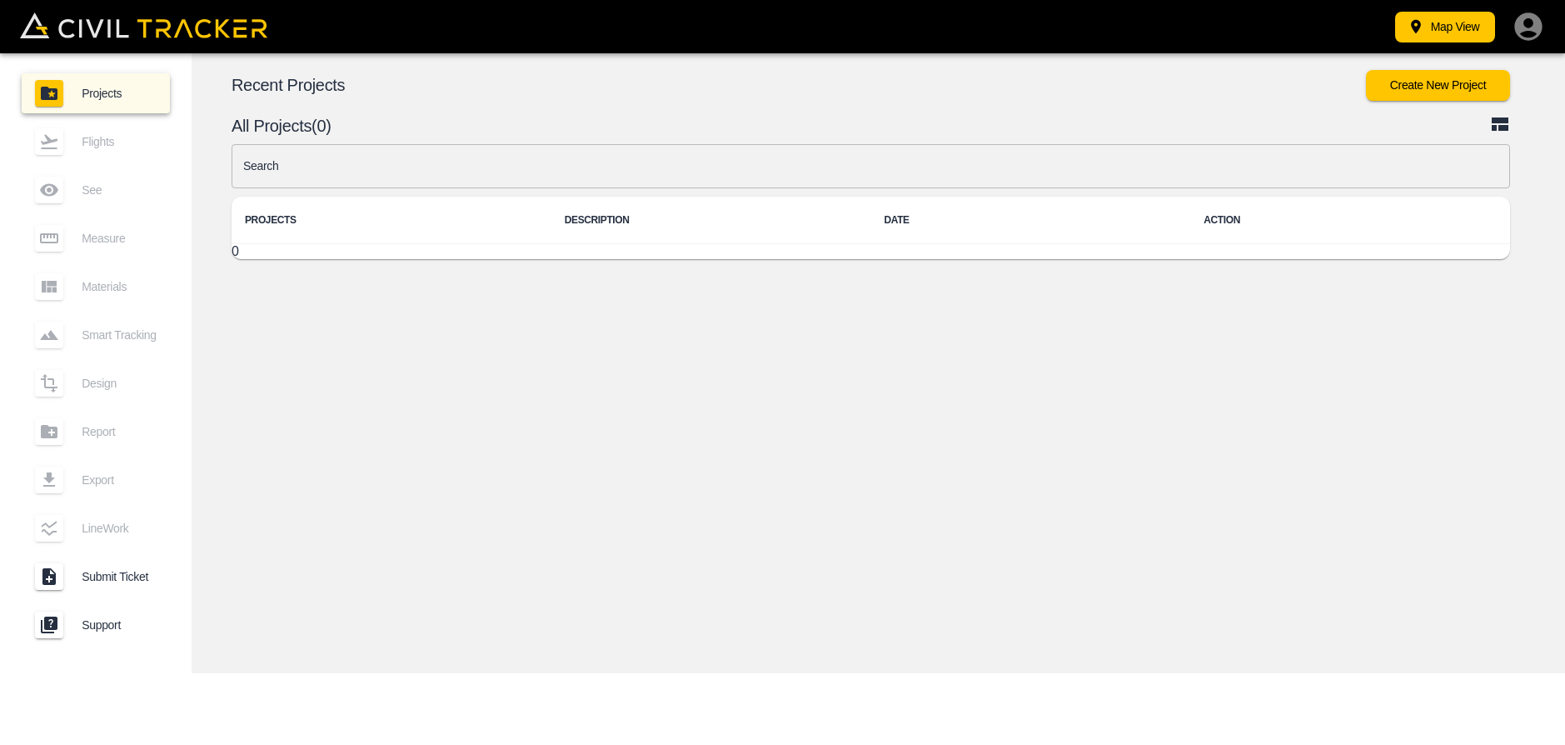
click at [1536, 12] on div "Map View" at bounding box center [782, 26] width 1565 height 53
click at [1530, 22] on icon "button" at bounding box center [1528, 26] width 33 height 33
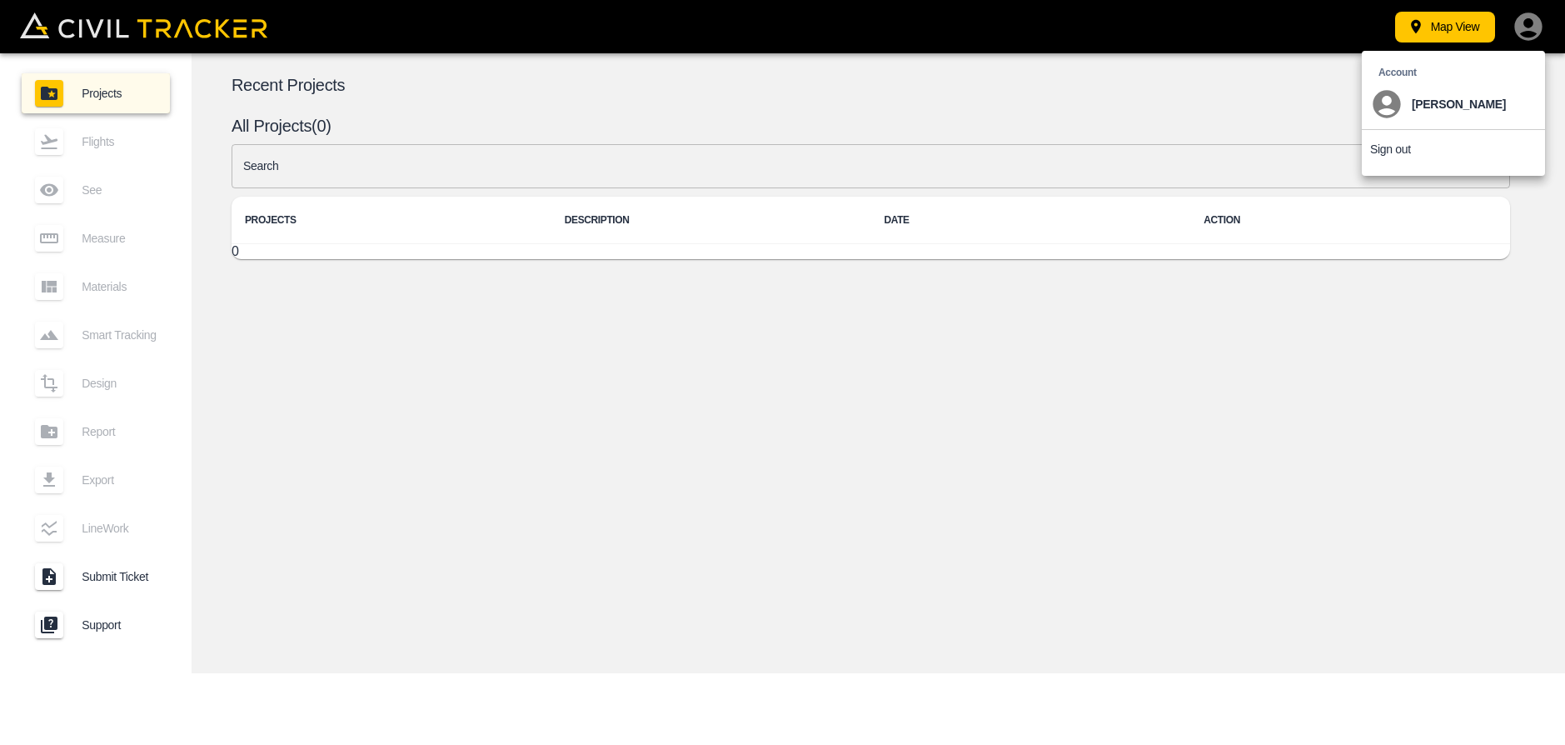
click at [1451, 153] on li "Sign out" at bounding box center [1453, 149] width 183 height 38
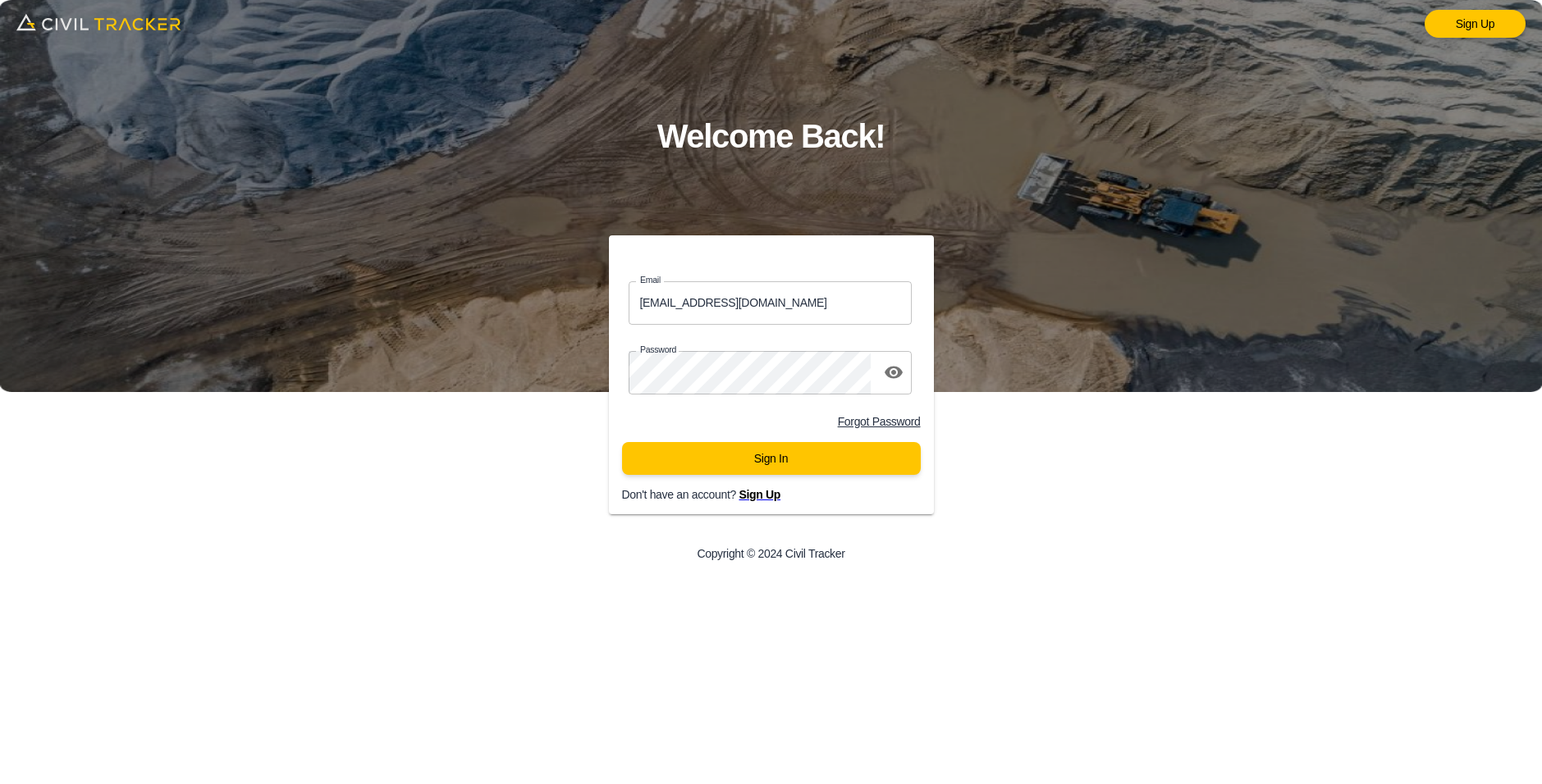
click at [760, 501] on span "Sign Up" at bounding box center [760, 494] width 41 height 13
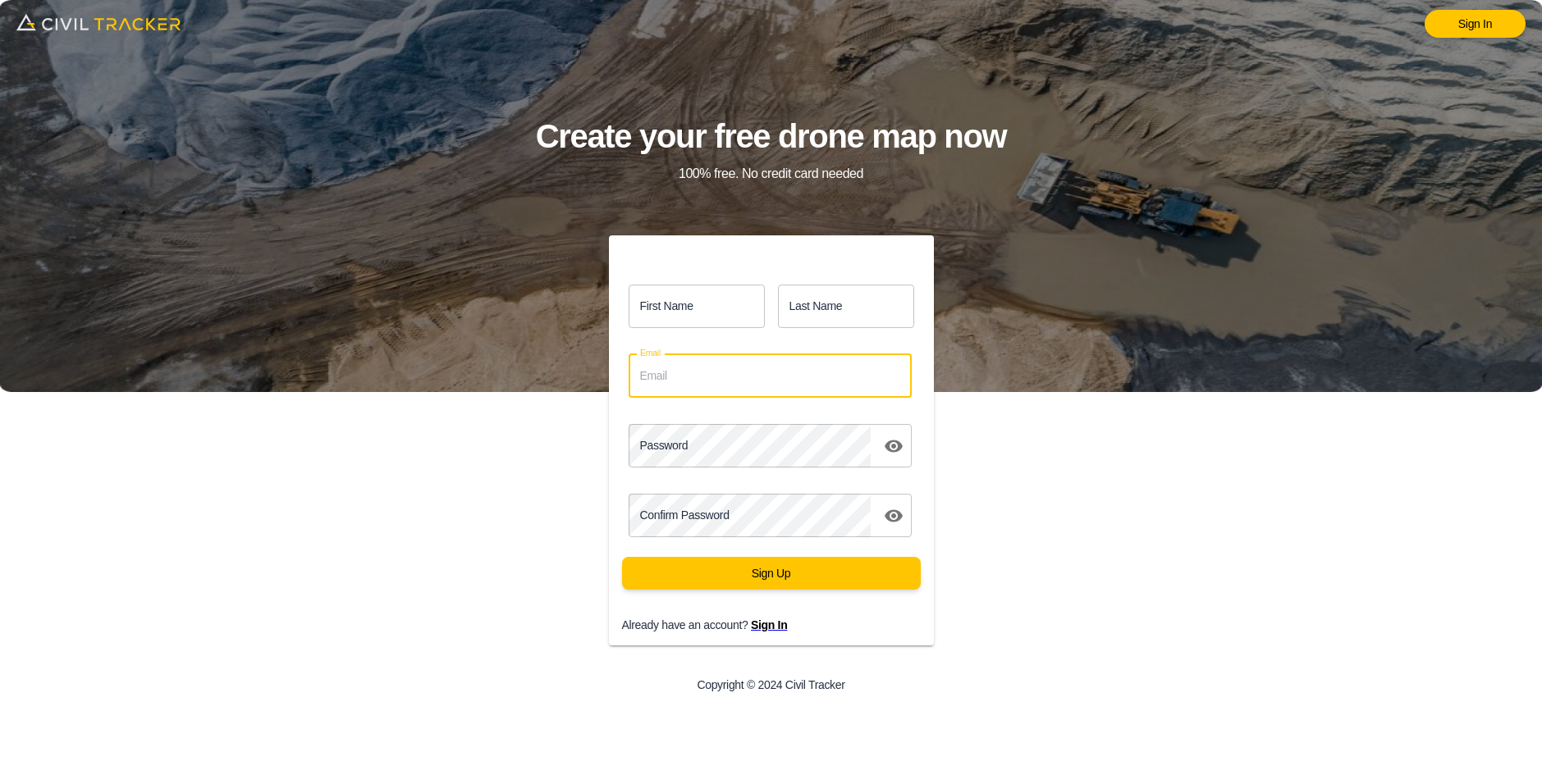
click at [691, 380] on input "Email" at bounding box center [771, 376] width 284 height 43
type input "Account@graham.info"
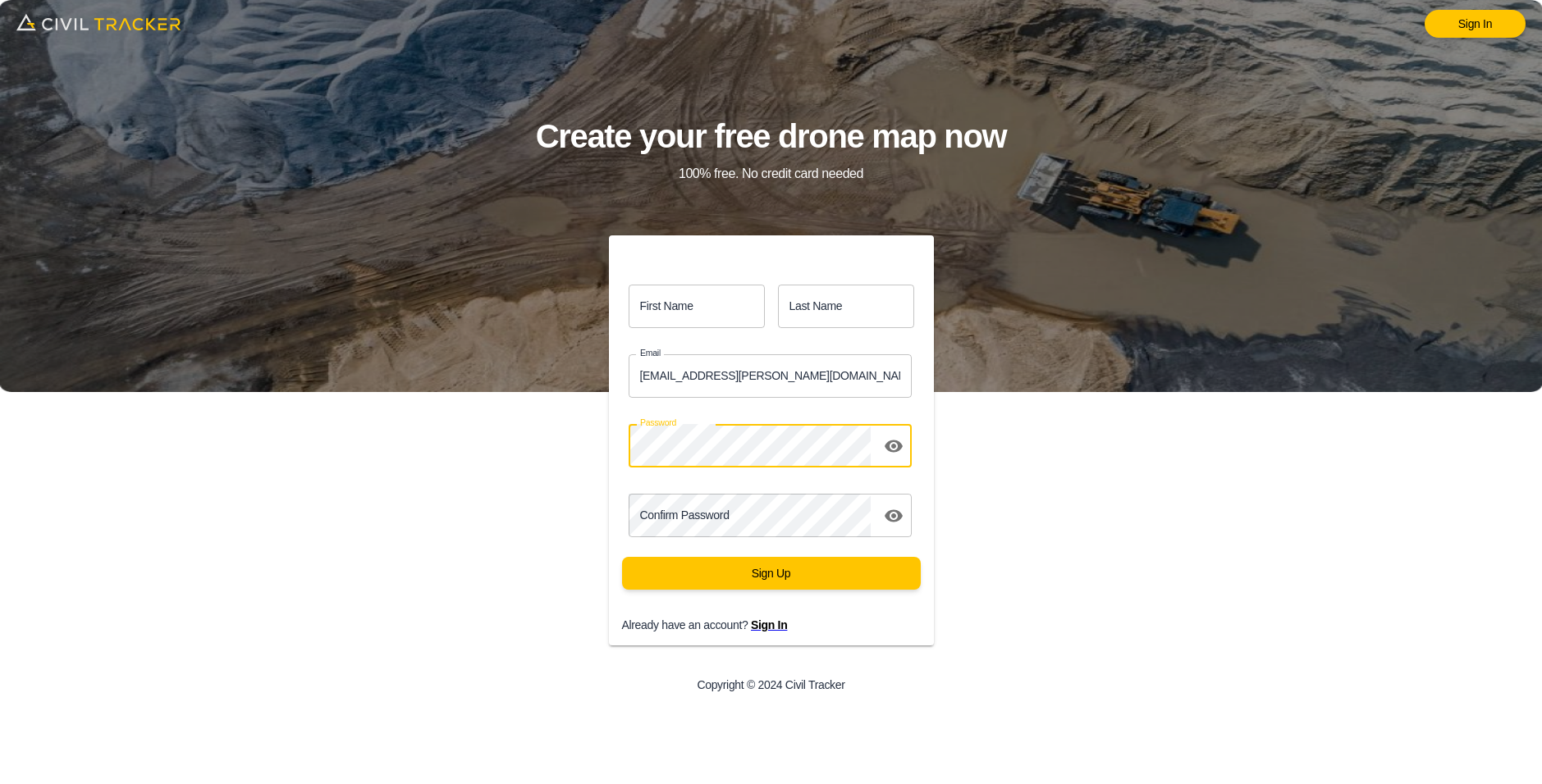
click at [669, 299] on input "First Name" at bounding box center [697, 306] width 136 height 43
drag, startPoint x: 695, startPoint y: 302, endPoint x: 576, endPoint y: 305, distance: 119.0
click at [576, 305] on div "First Name Account first_name Last Name last_name Email Account@graham.info Ema…" at bounding box center [771, 472] width 617 height 473
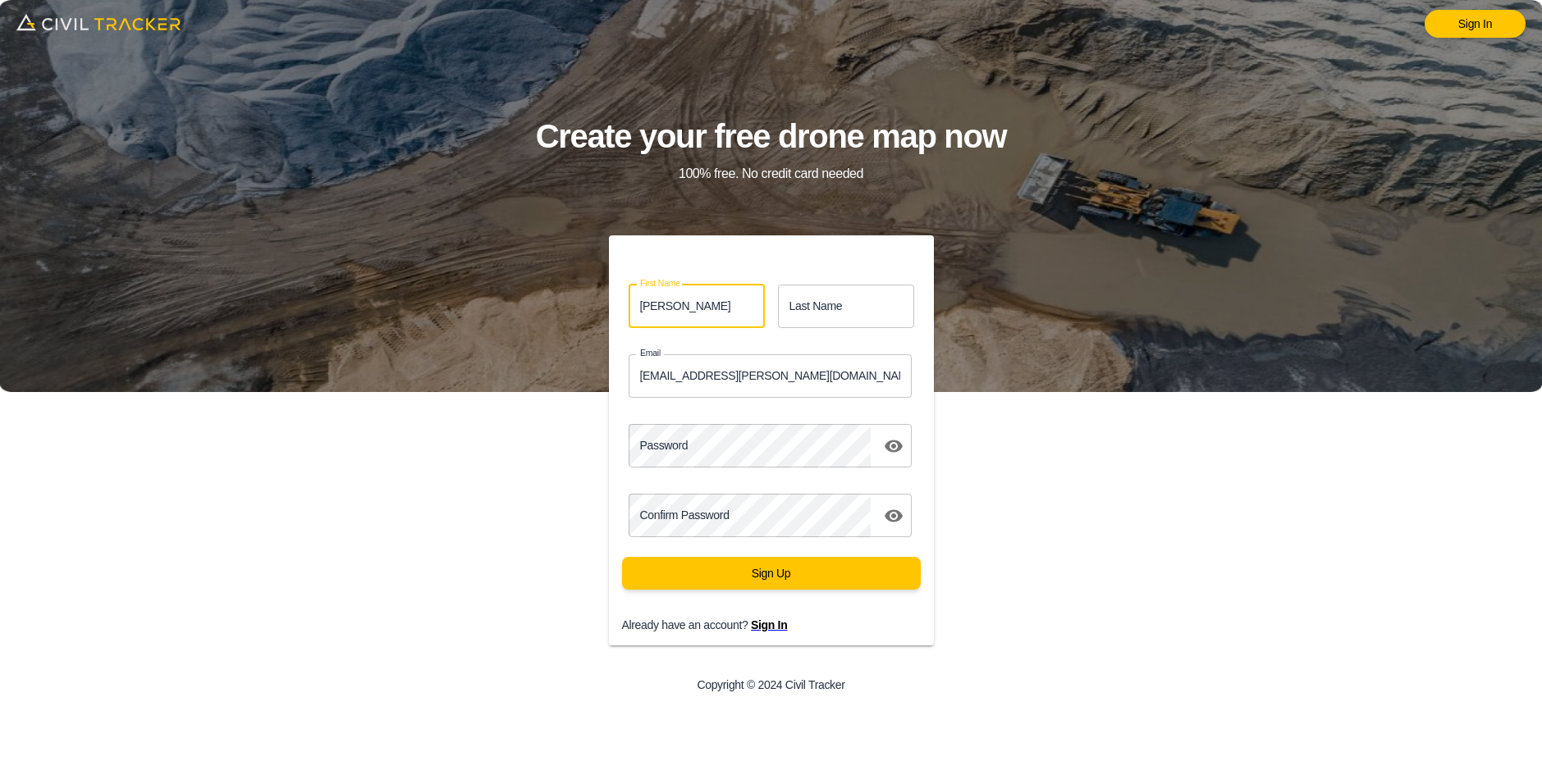
type input "Graham"
click at [838, 294] on input "Last Name" at bounding box center [846, 306] width 136 height 43
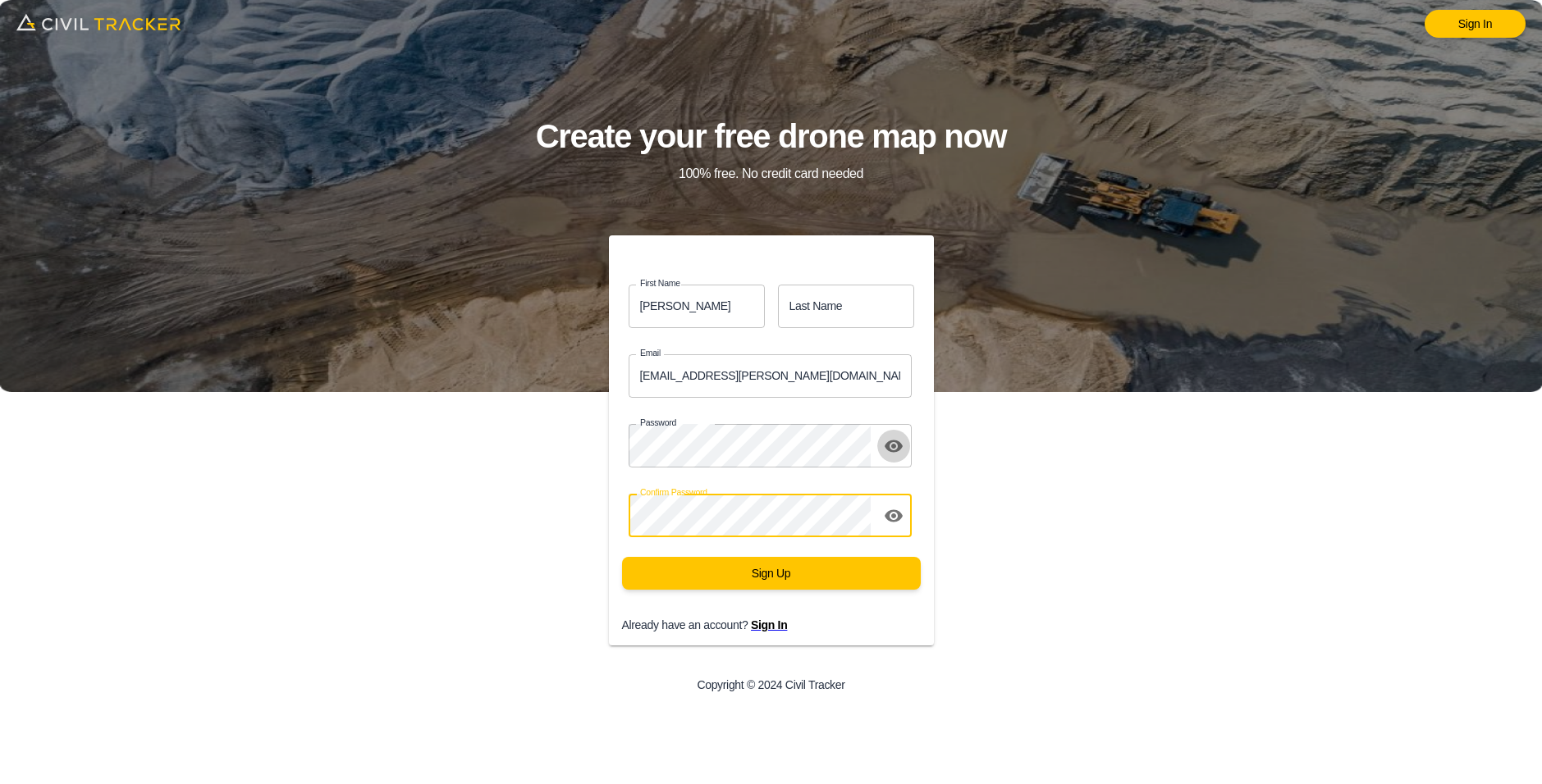
click at [903, 440] on icon "toggle password visibility" at bounding box center [894, 446] width 20 height 20
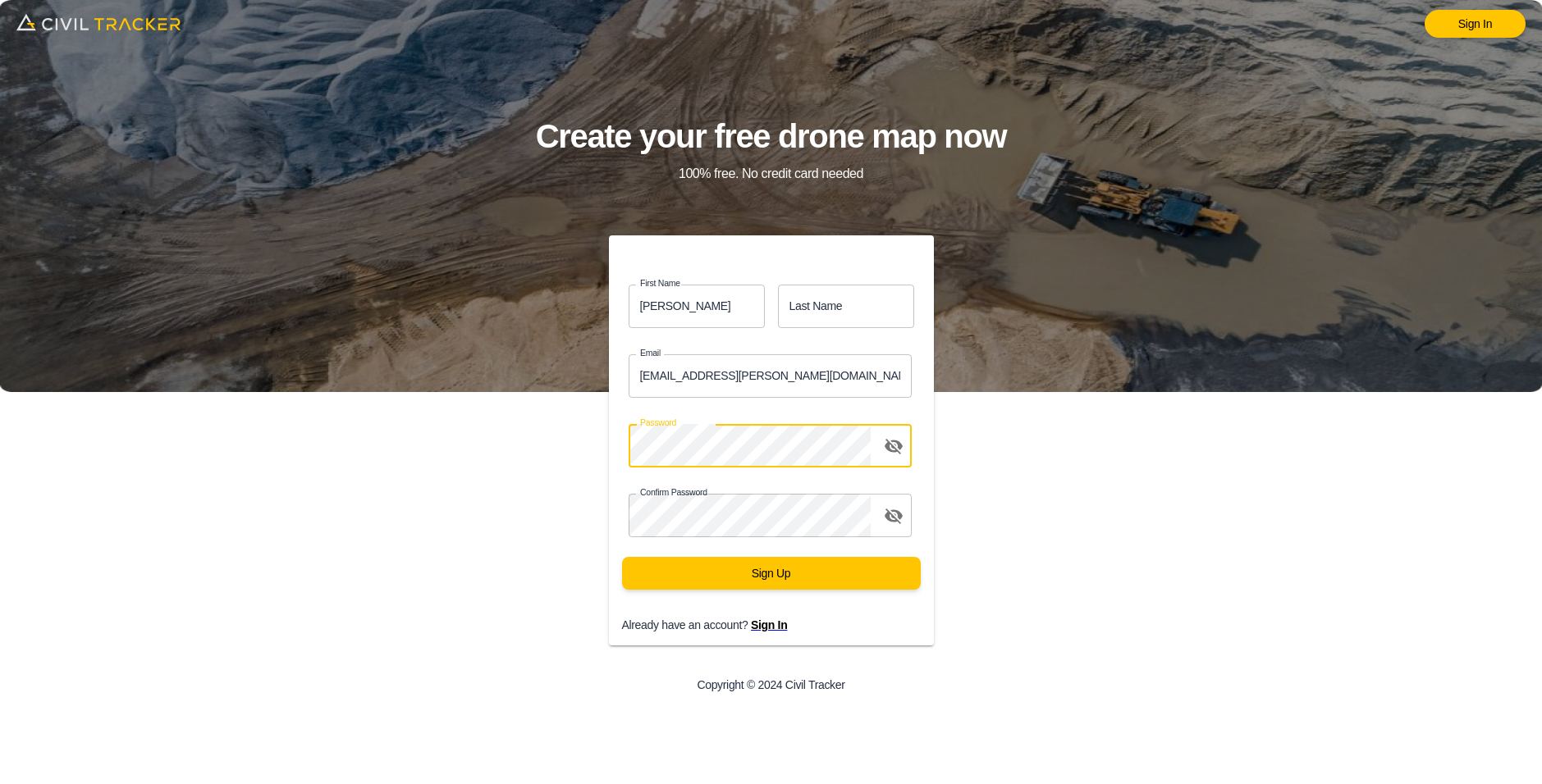
click at [626, 453] on div "Password Password1" at bounding box center [771, 445] width 325 height 56
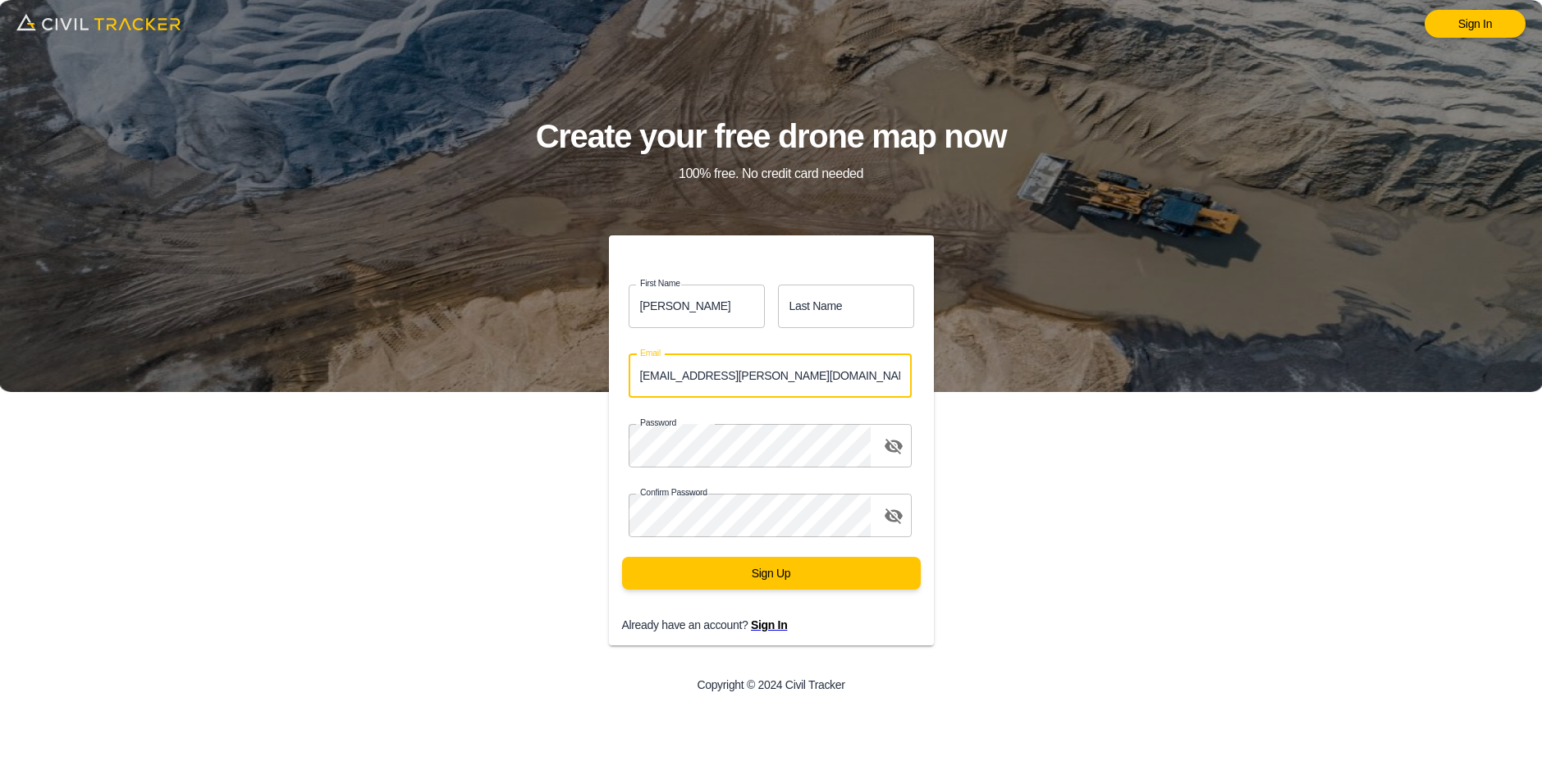
drag, startPoint x: 777, startPoint y: 371, endPoint x: 608, endPoint y: 387, distance: 169.8
click at [609, 387] on div "Email Account@graham.info Email" at bounding box center [771, 375] width 325 height 56
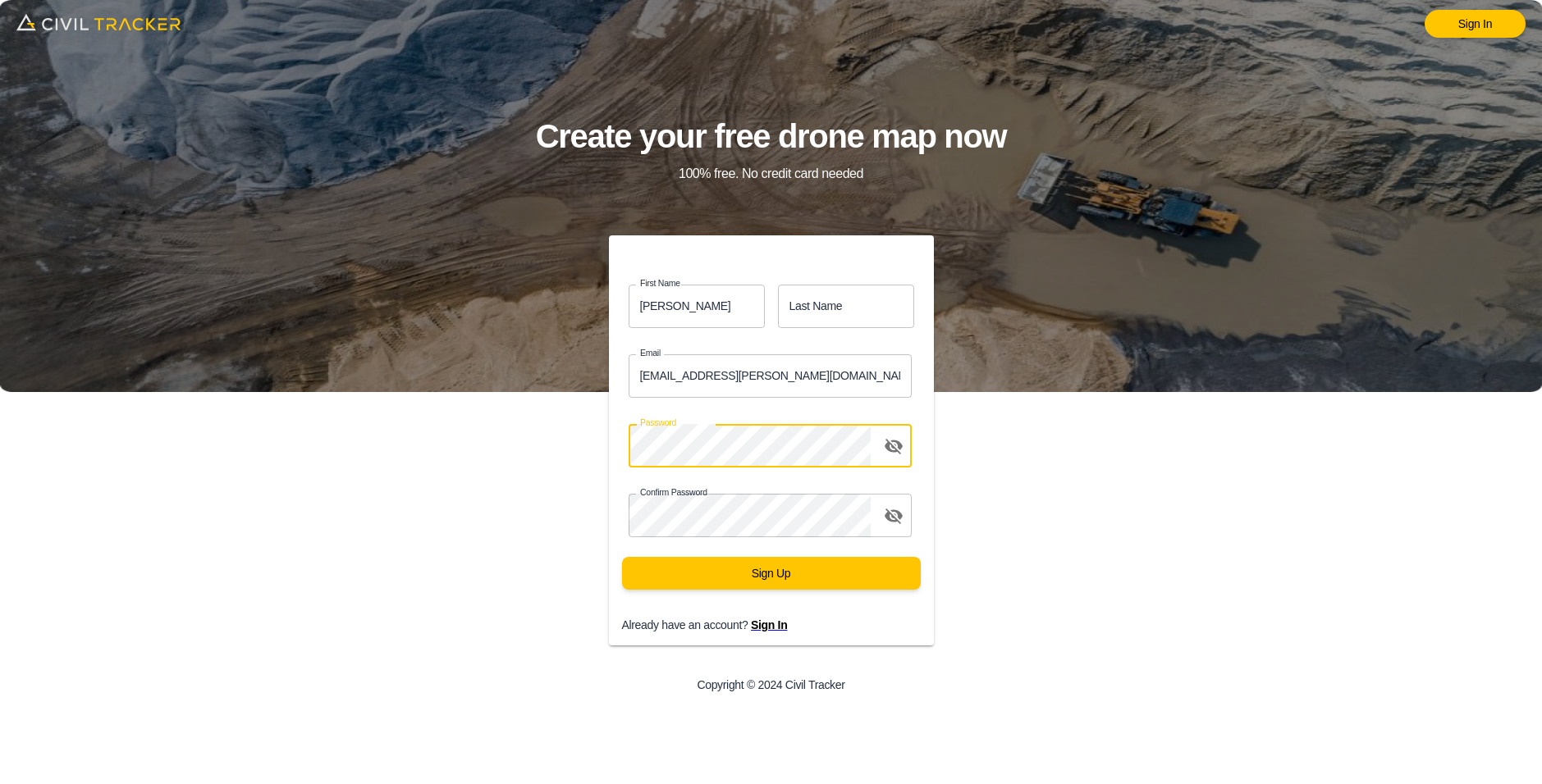
click at [607, 446] on div "Password Password1" at bounding box center [765, 439] width 338 height 70
click at [831, 415] on div "Password Password1" at bounding box center [765, 439] width 338 height 70
click at [564, 455] on div "First Name Graham first_name Last Name last_name Email Account@graham.info Emai…" at bounding box center [771, 472] width 617 height 473
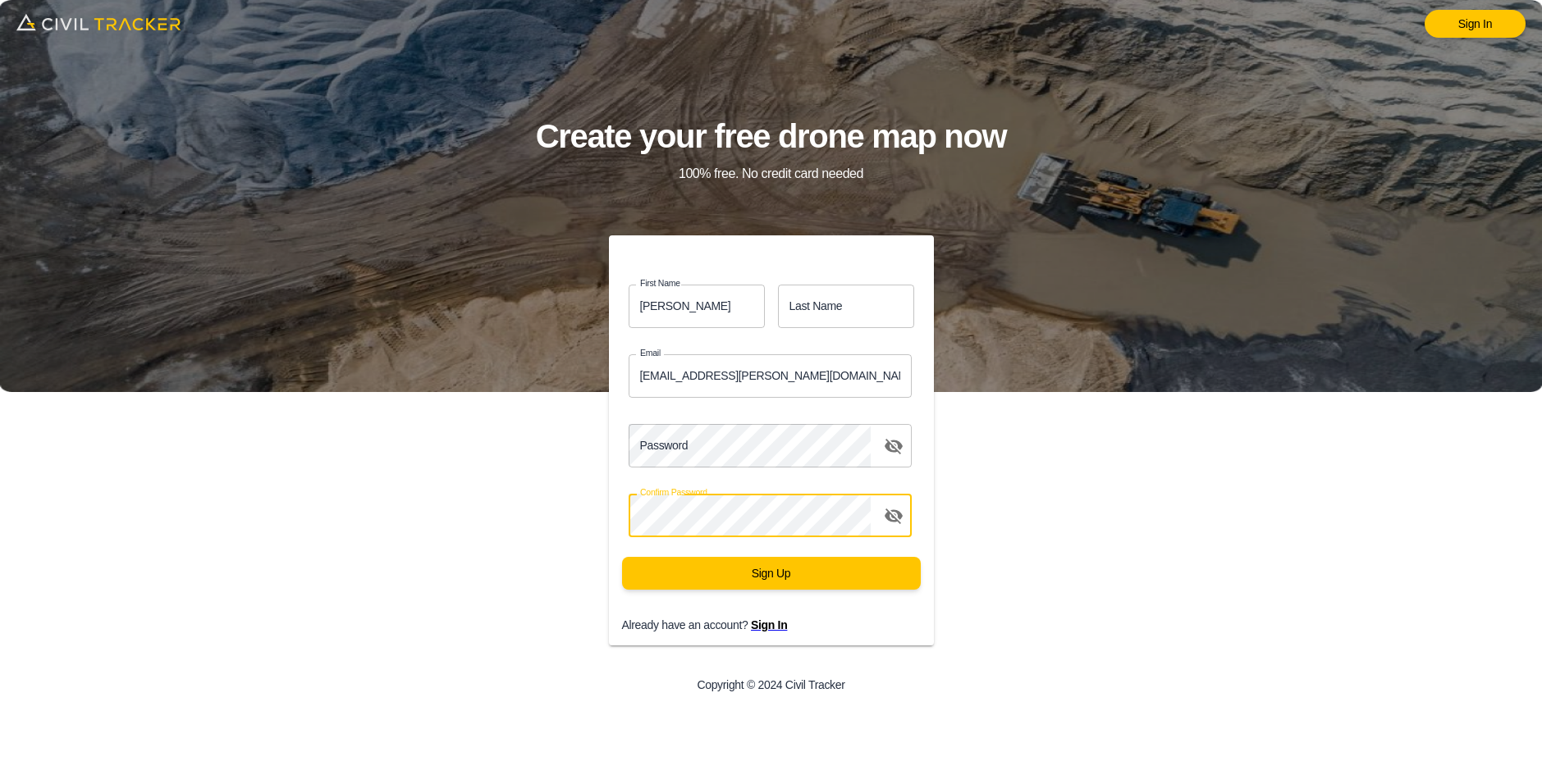
click at [571, 522] on div "First Name Graham first_name Last Name last_name Email Account@graham.info Emai…" at bounding box center [771, 472] width 617 height 473
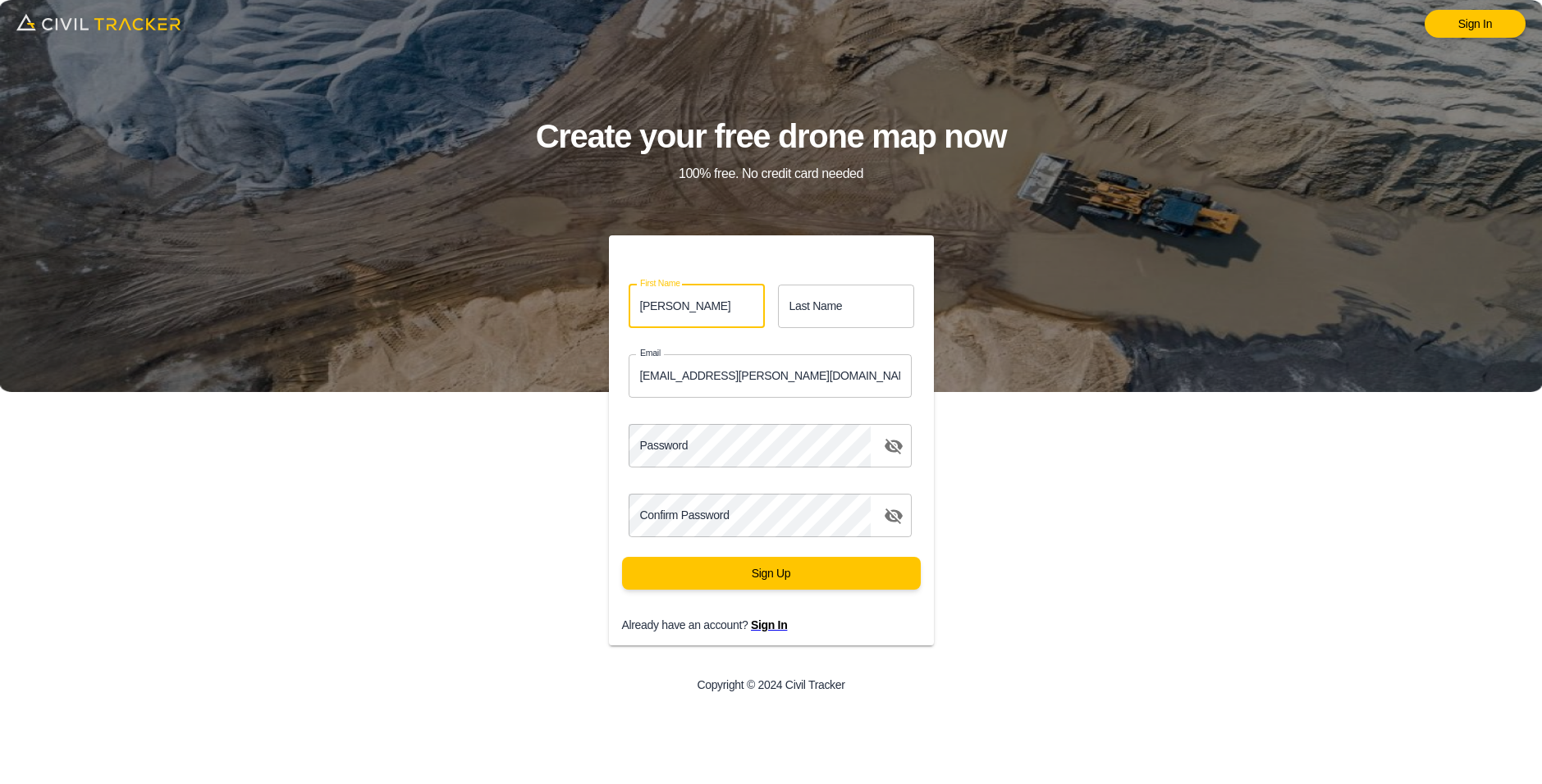
drag, startPoint x: 691, startPoint y: 325, endPoint x: 593, endPoint y: 332, distance: 98.2
click at [592, 332] on div "First Name Graham first_name Last Name last_name Email Account@graham.info Emai…" at bounding box center [771, 440] width 365 height 411
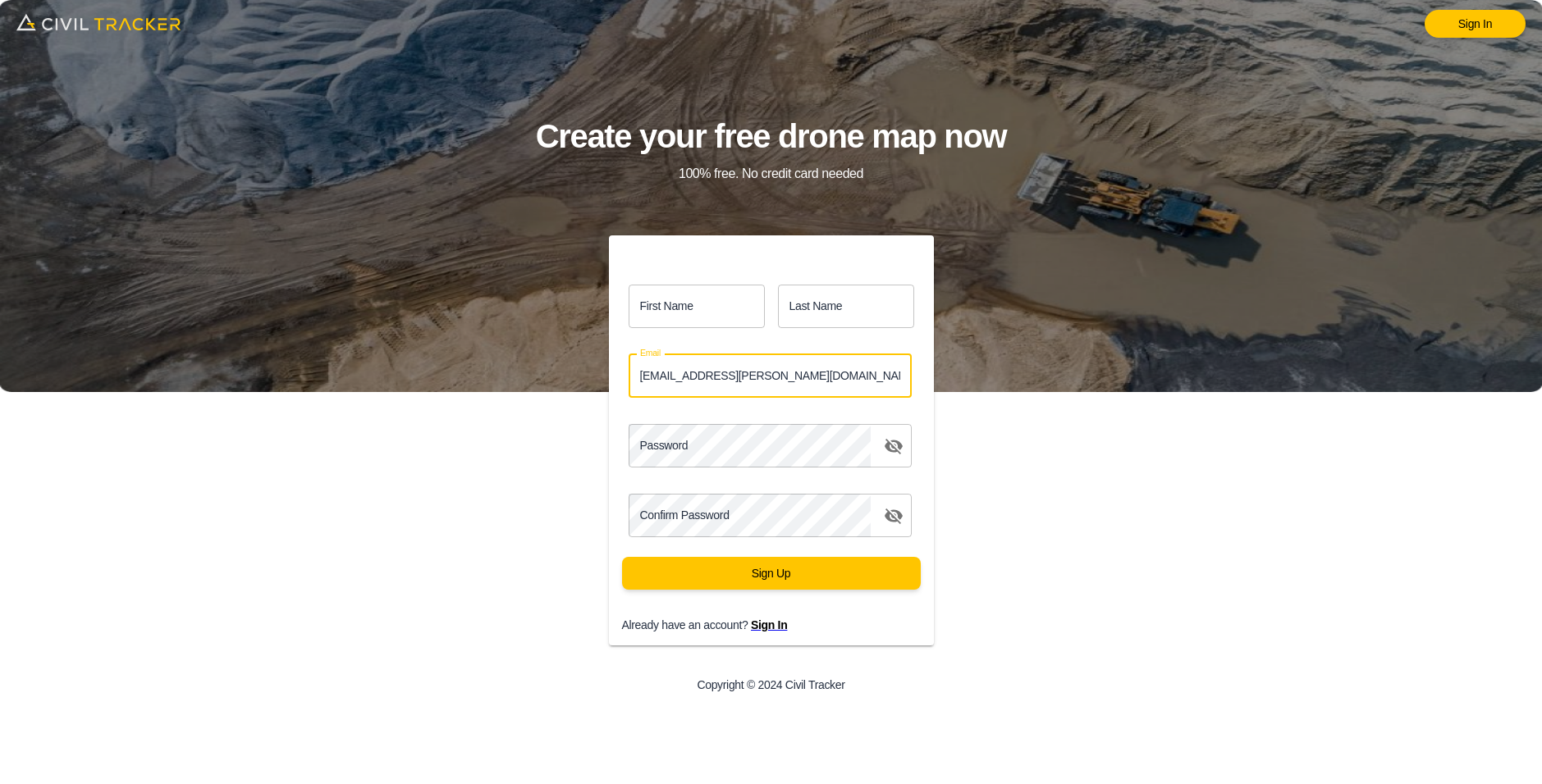
drag, startPoint x: 623, startPoint y: 385, endPoint x: 697, endPoint y: 357, distance: 79.1
click at [623, 381] on div "Email Account@graham.info Email" at bounding box center [771, 375] width 325 height 56
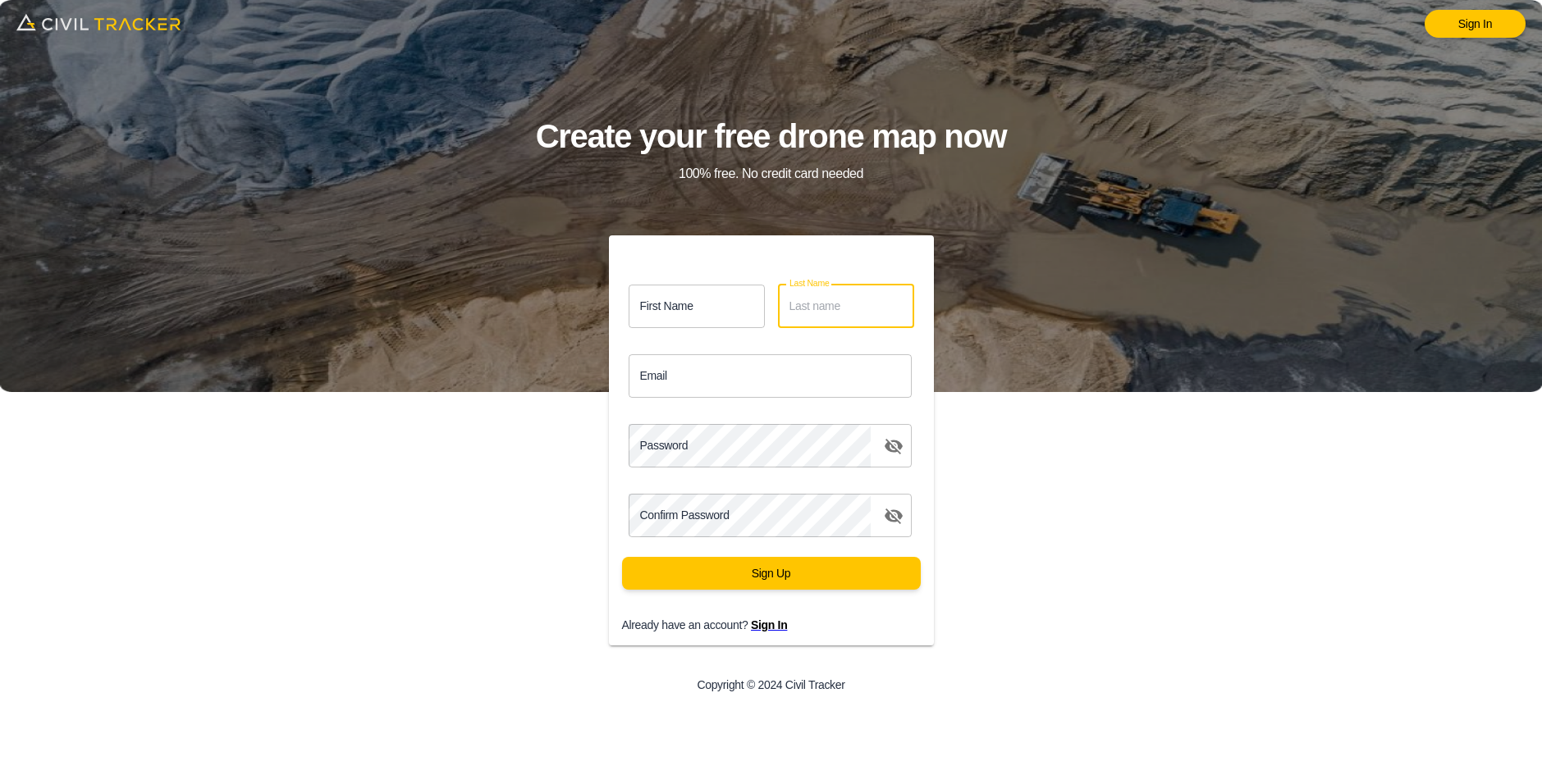
drag, startPoint x: 849, startPoint y: 307, endPoint x: 771, endPoint y: 312, distance: 78.2
click at [771, 312] on div "Last Name last_name" at bounding box center [846, 305] width 150 height 56
click at [1132, 461] on div "Sign In Create your free drone map now 100% free. No credit card needed First N…" at bounding box center [771, 392] width 1542 height 784
click at [1079, 436] on div "First Name first_name Last Name last_name Email Email Password Password1 Confir…" at bounding box center [771, 472] width 617 height 473
click at [774, 625] on span "Sign In" at bounding box center [769, 624] width 36 height 13
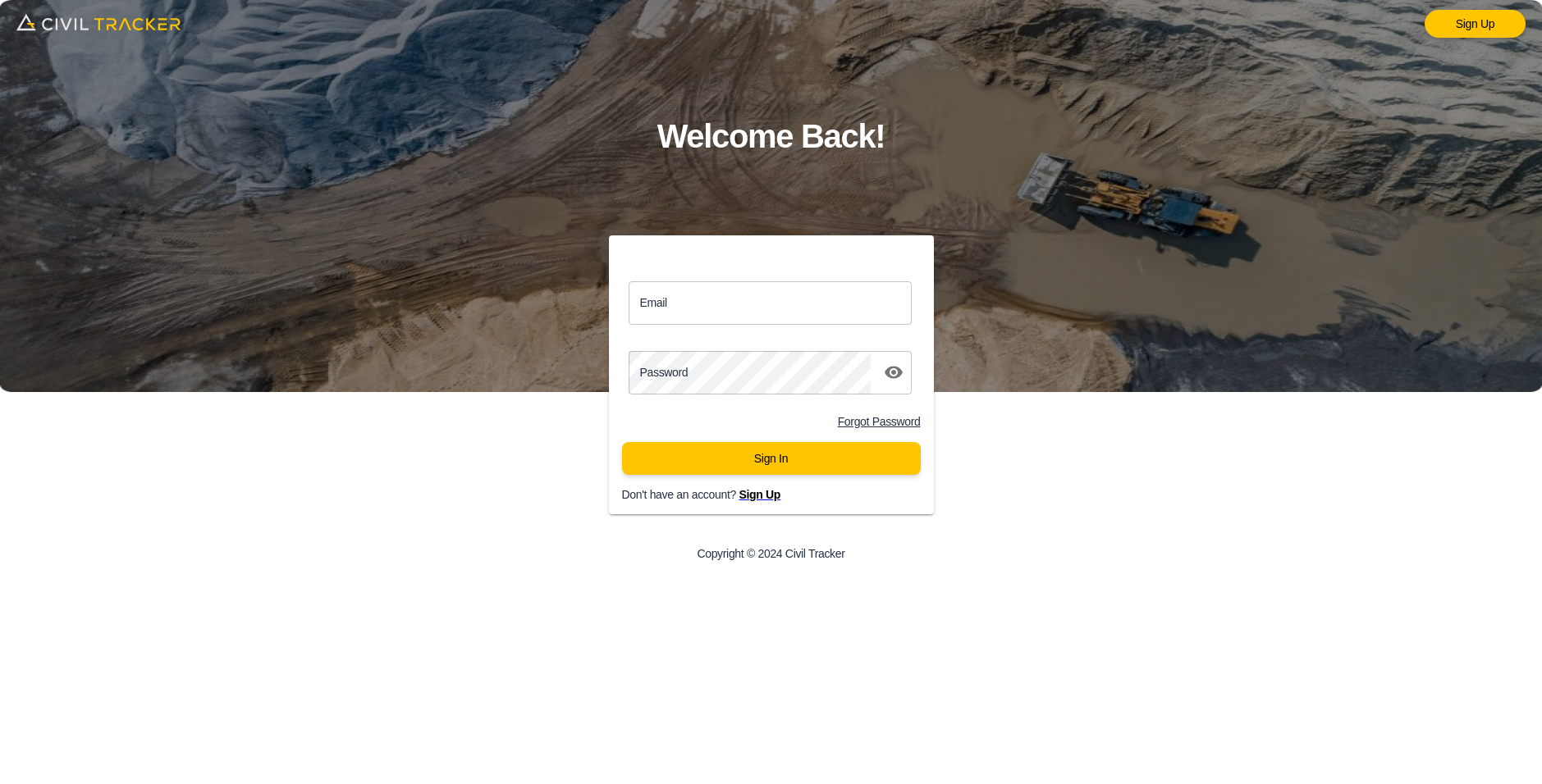
type input "support@civiltracker.xyz"
